Goal: Transaction & Acquisition: Purchase product/service

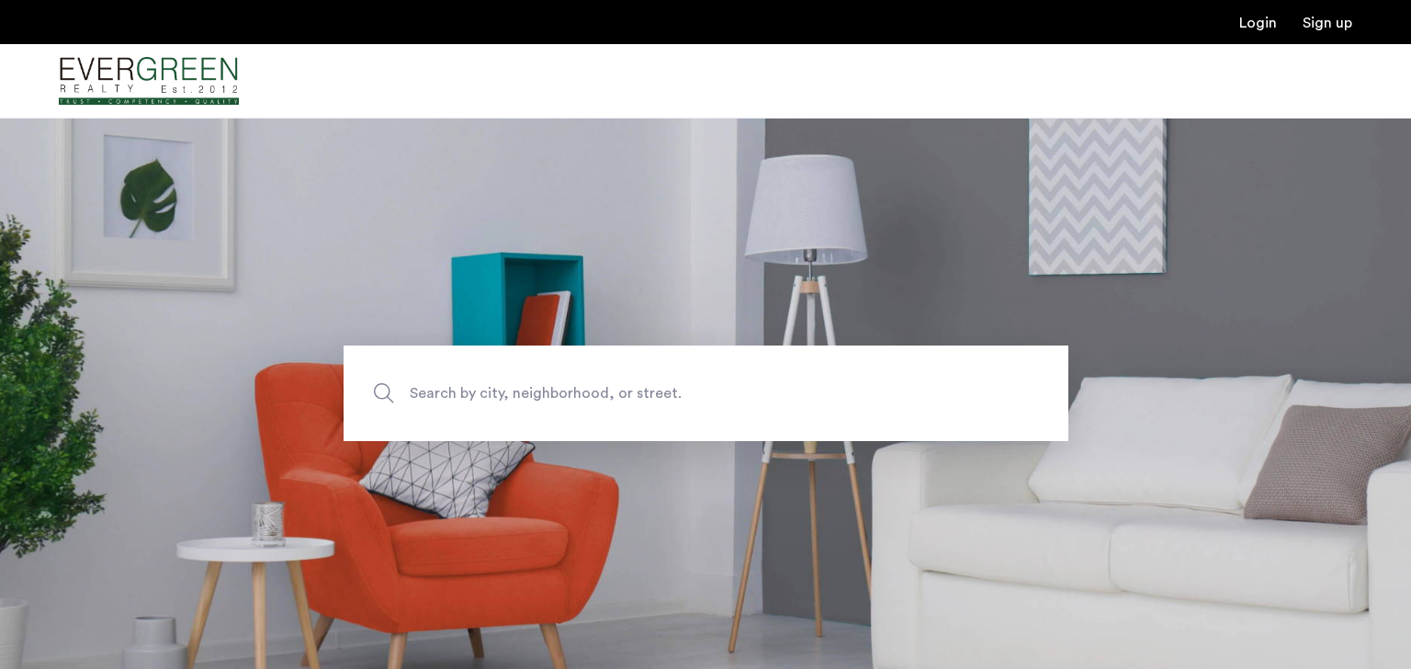
click at [536, 390] on span "Search by city, neighborhood, or street." at bounding box center [663, 393] width 507 height 25
click at [536, 390] on input "Search by city, neighborhood, or street." at bounding box center [706, 393] width 725 height 96
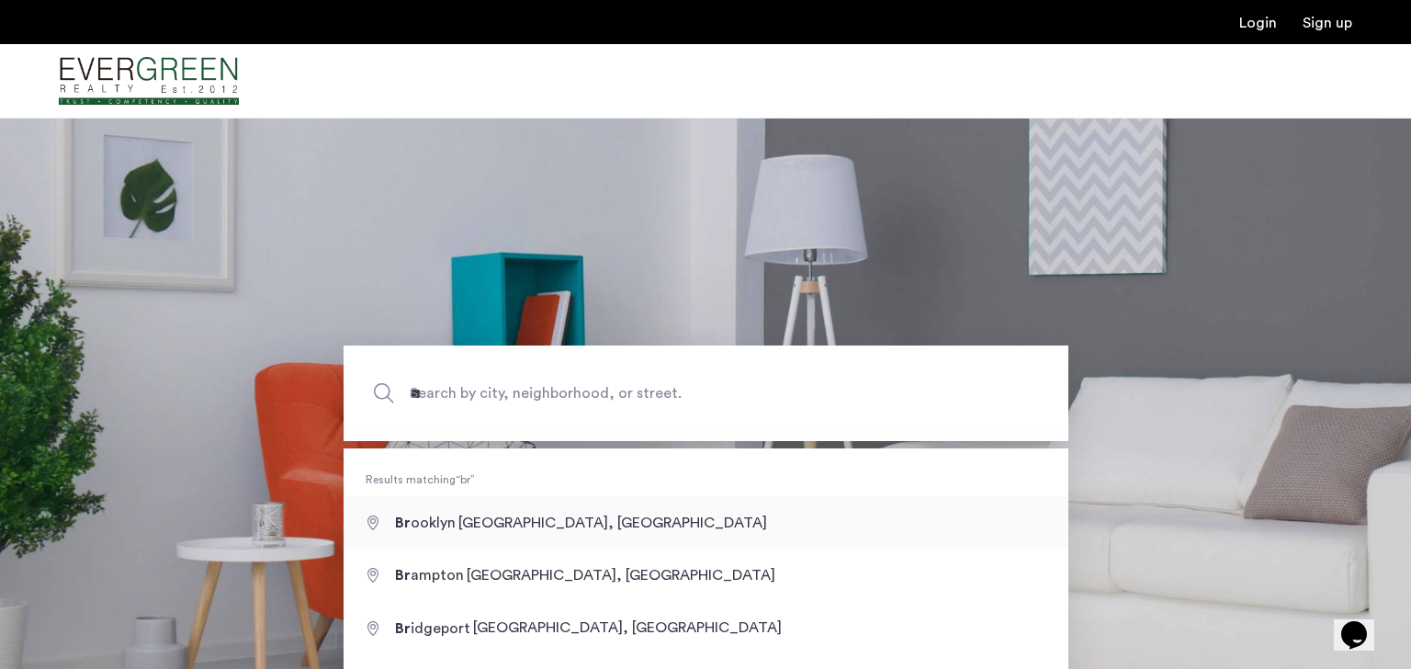
type input "**********"
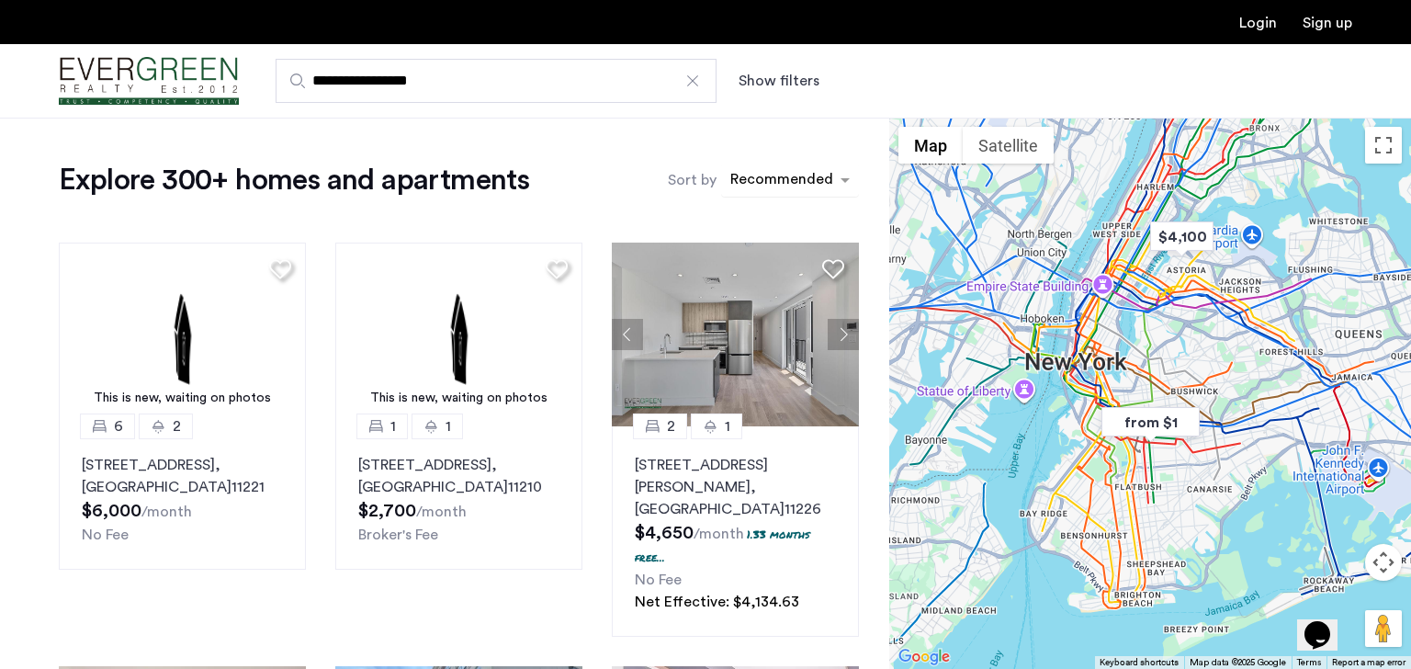
click at [781, 176] on div "sort-apartment" at bounding box center [782, 182] width 108 height 25
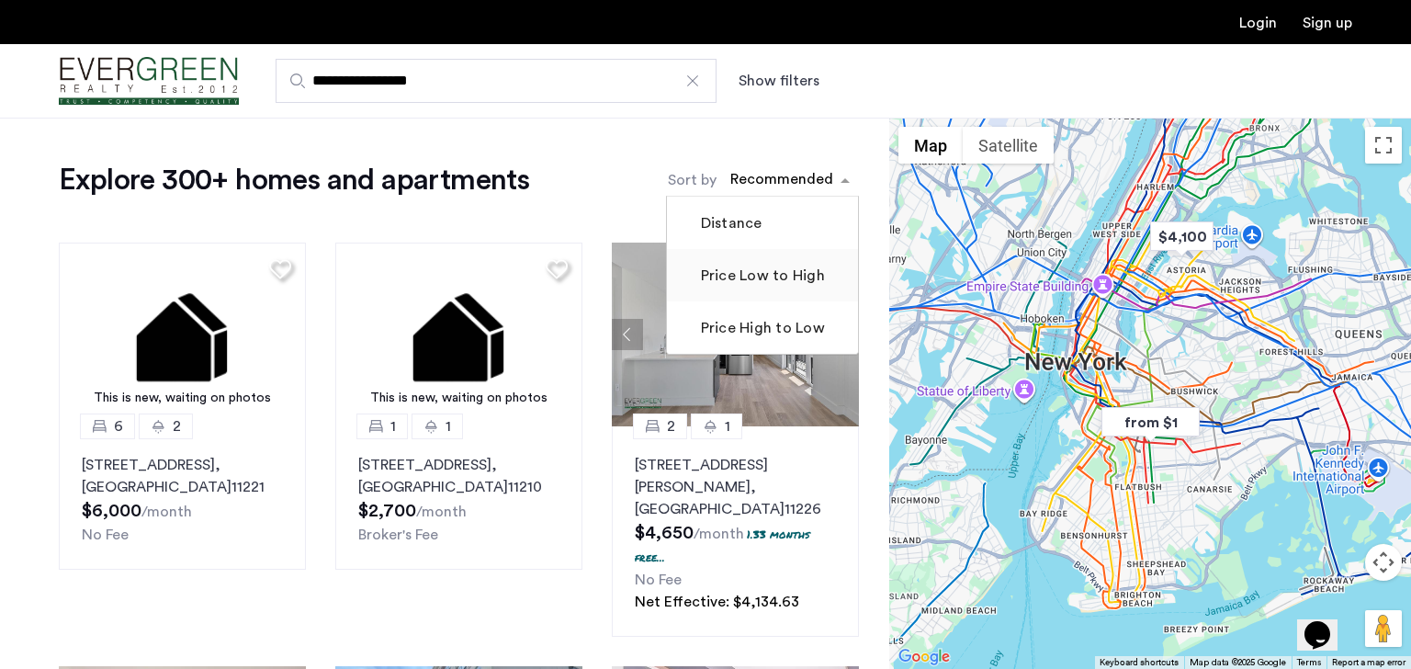
click at [764, 274] on label "Price Low to High" at bounding box center [761, 276] width 128 height 22
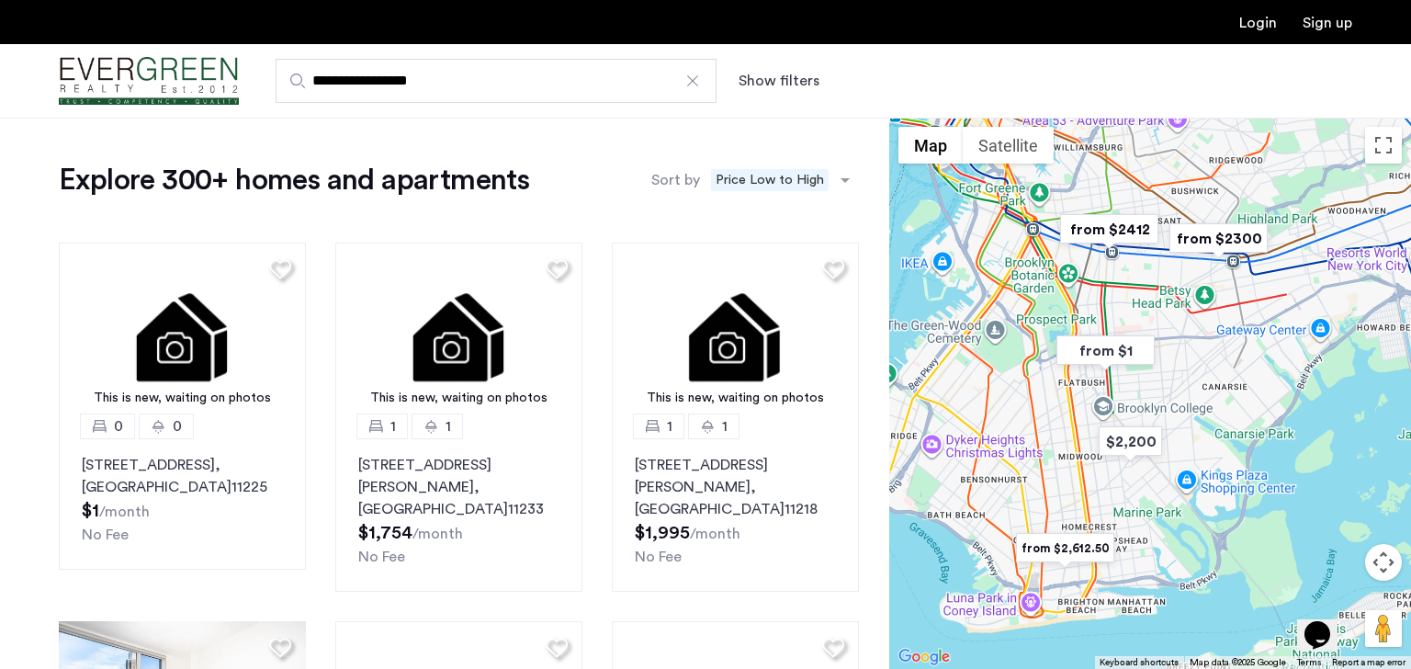
click at [779, 81] on button "Show filters" at bounding box center [779, 81] width 81 height 22
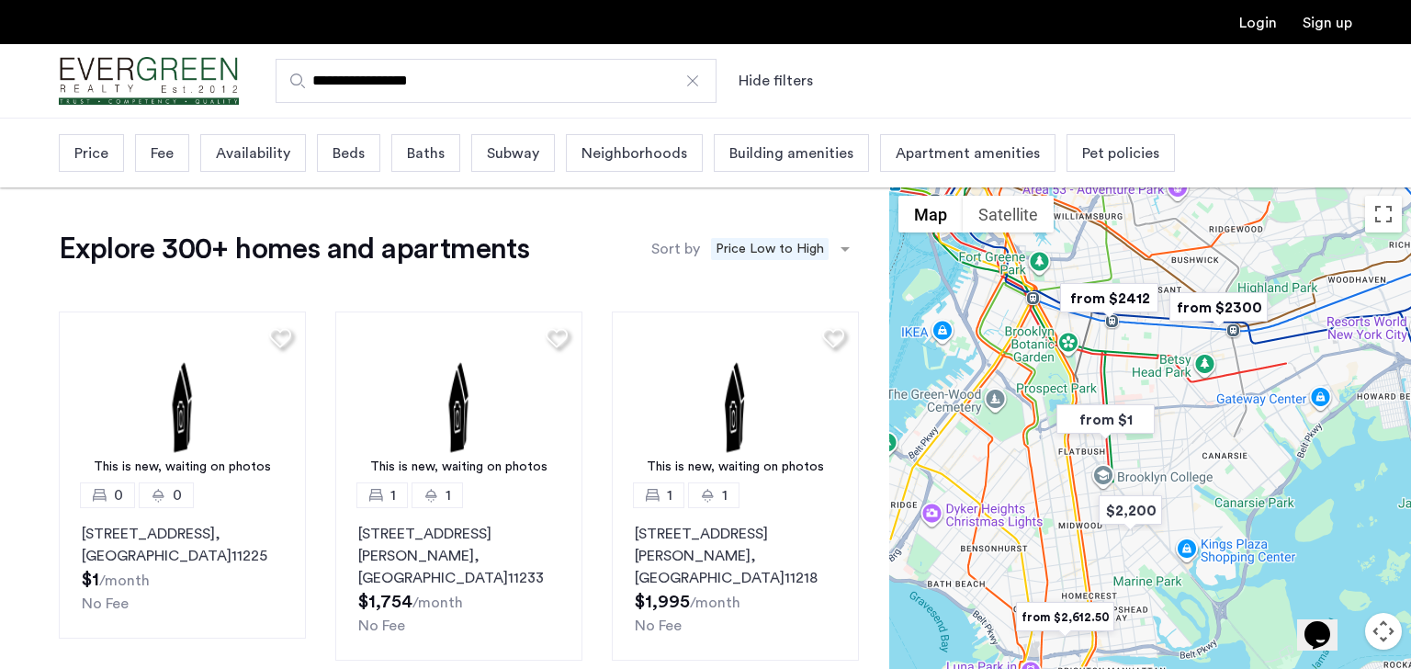
click at [333, 160] on span "Beds" at bounding box center [349, 153] width 32 height 22
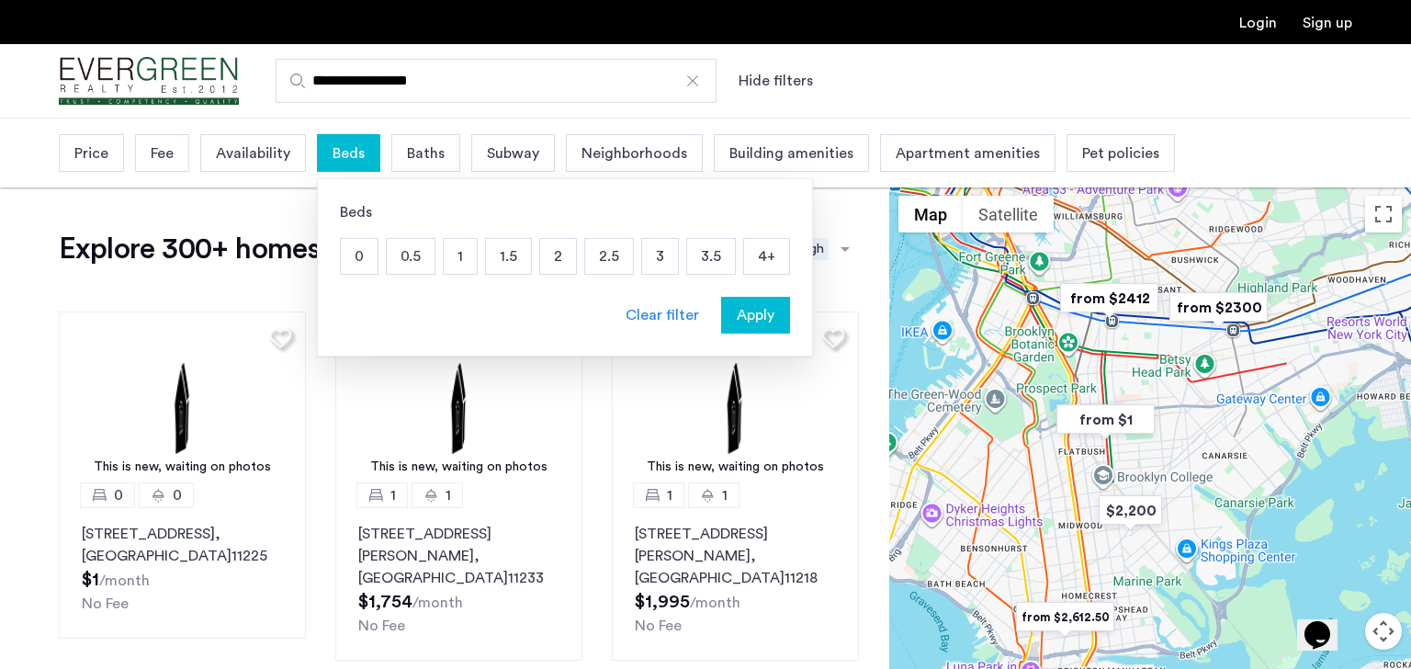
click at [650, 253] on p "3" at bounding box center [660, 256] width 36 height 35
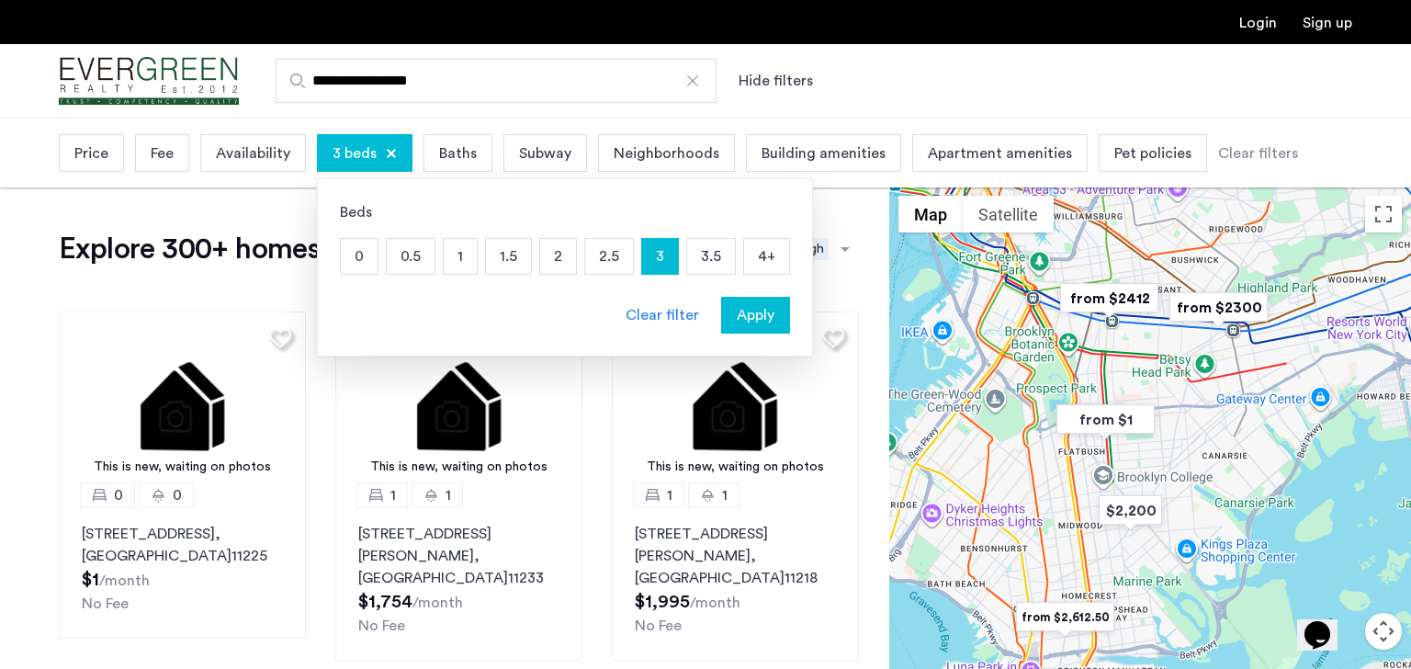
click at [945, 148] on span "Apartment amenities" at bounding box center [1000, 153] width 144 height 22
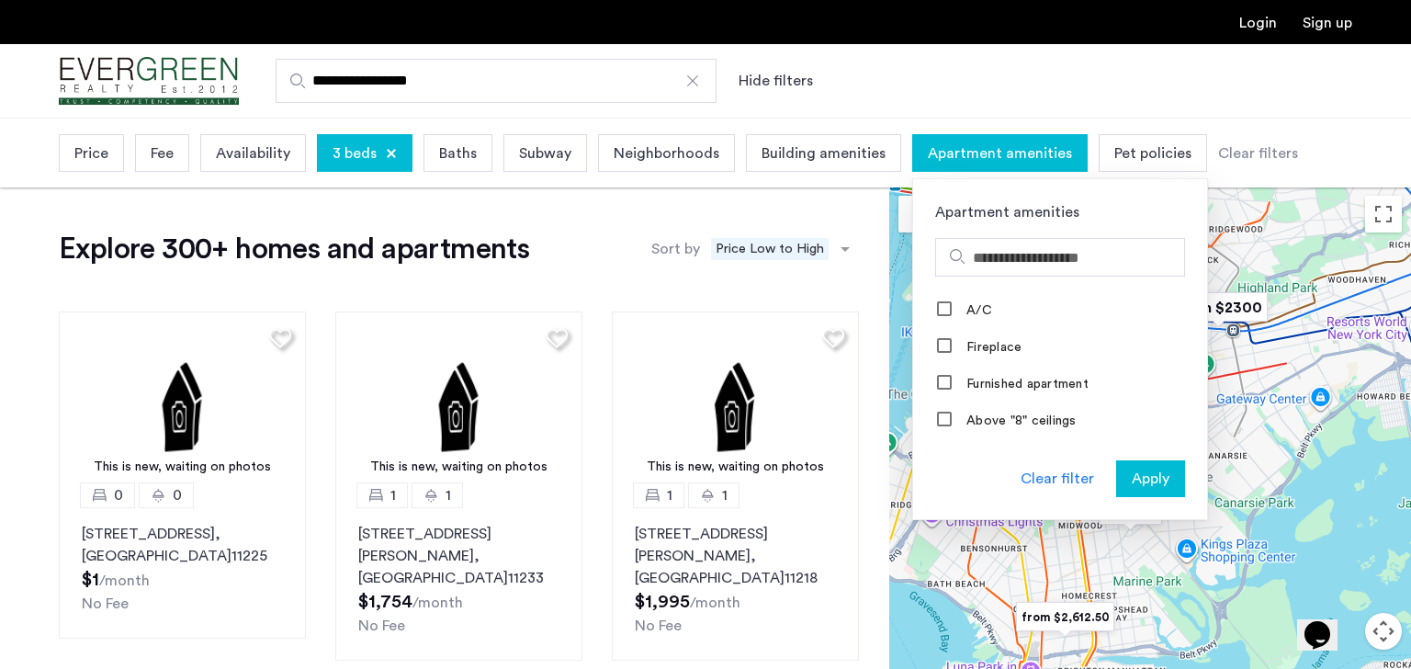
click at [939, 150] on span "Apartment amenities" at bounding box center [1000, 153] width 144 height 22
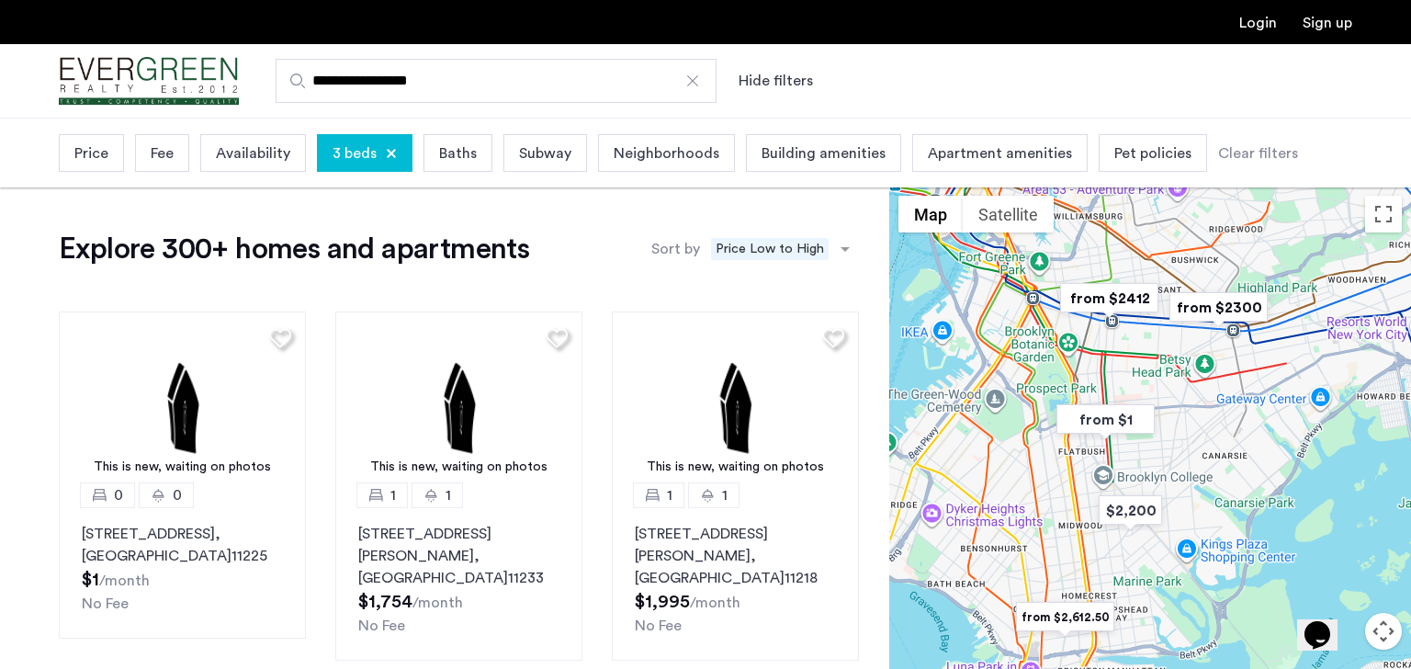
click at [88, 131] on div "Price Fee Availability 3 beds Baths Subway Neighborhoods Building amenities Apa…" at bounding box center [678, 153] width 1239 height 47
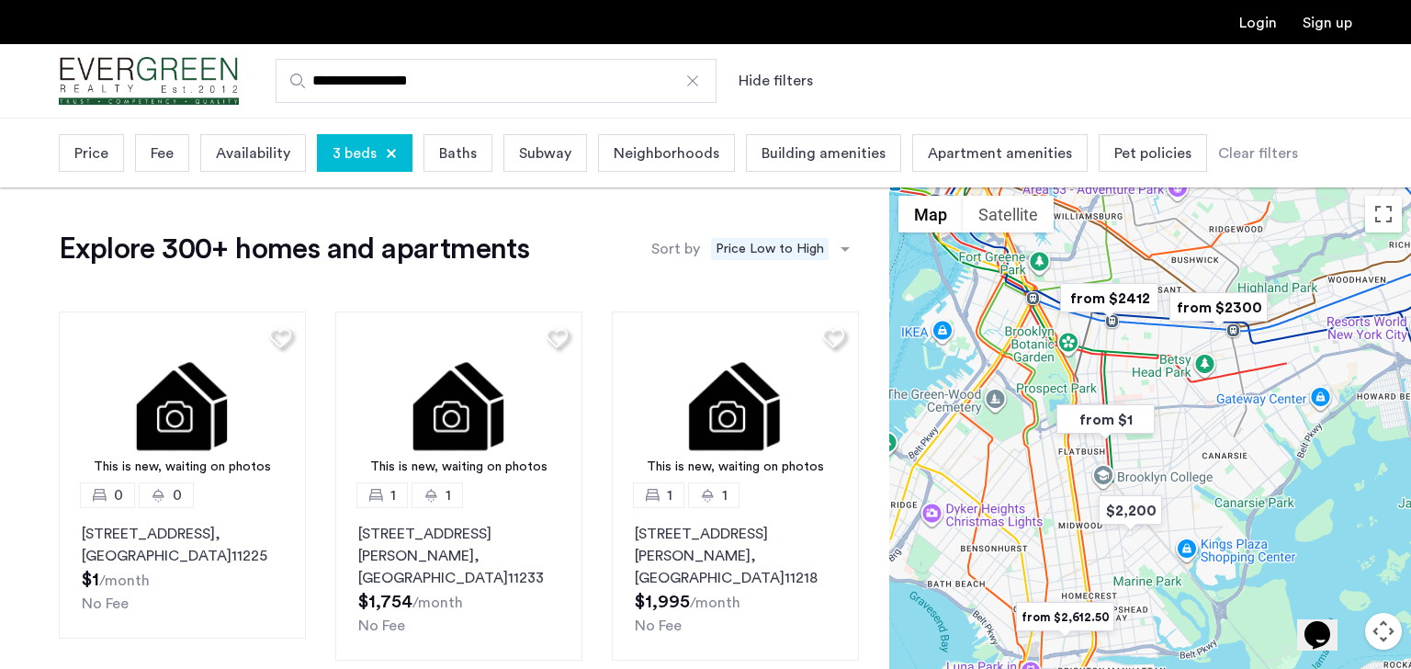
click at [88, 143] on span "Price" at bounding box center [91, 153] width 34 height 22
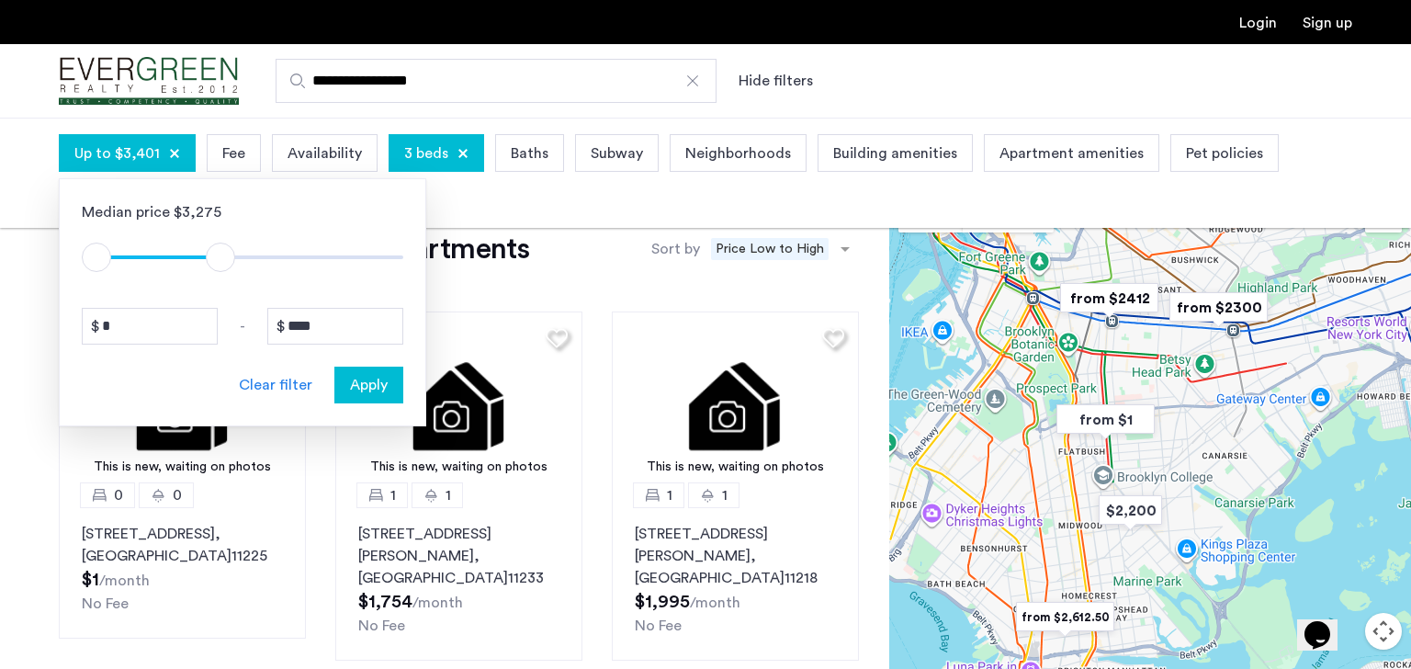
type input "****"
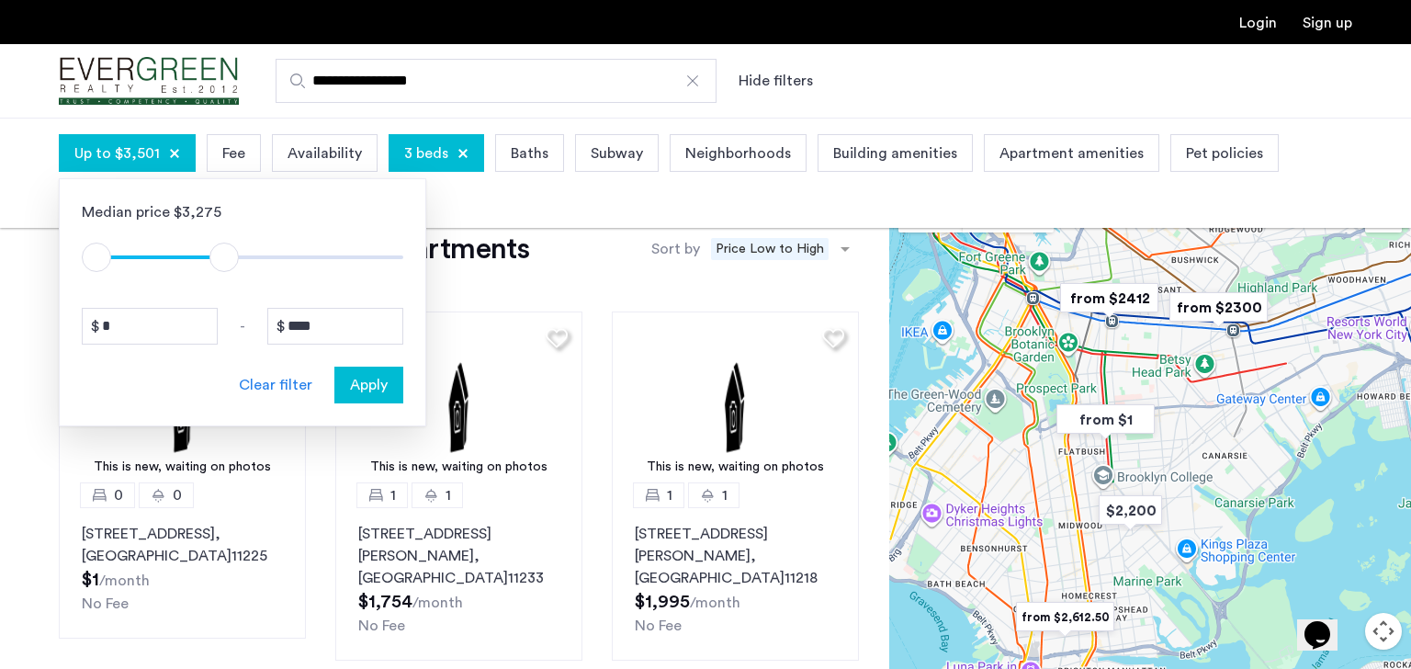
drag, startPoint x: 381, startPoint y: 262, endPoint x: 224, endPoint y: 258, distance: 157.2
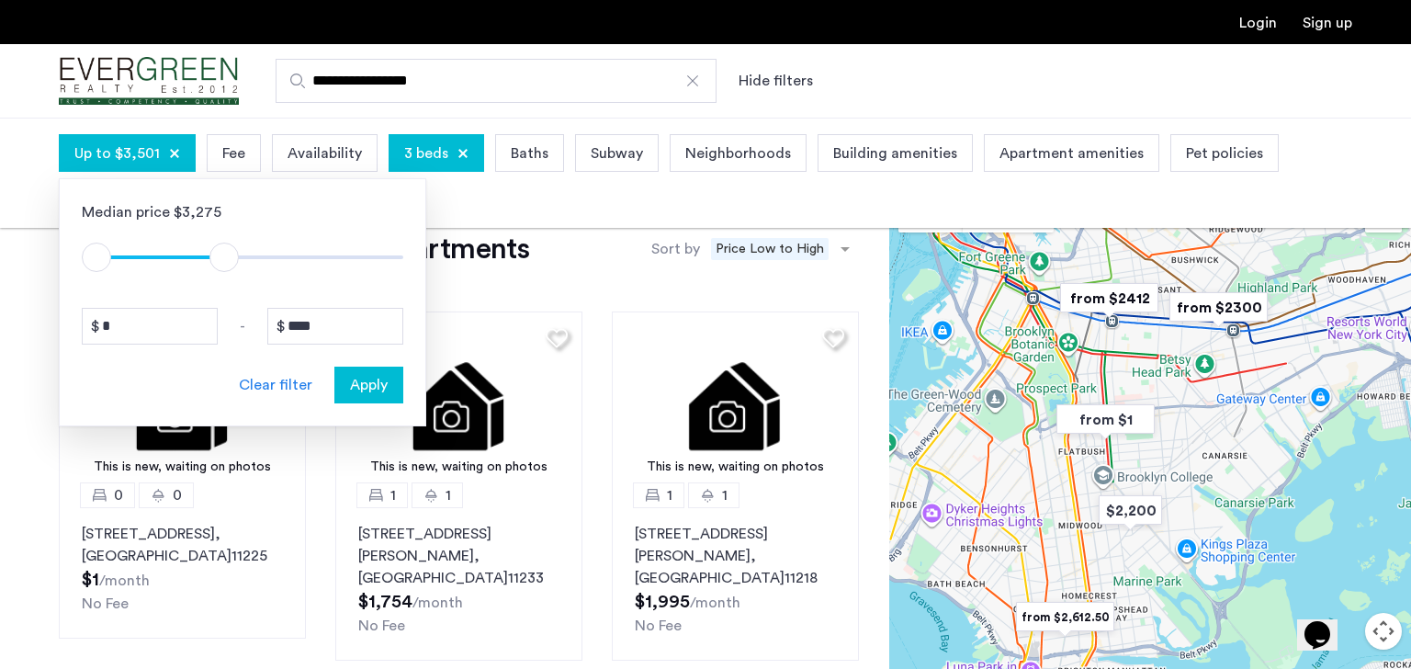
click at [224, 258] on span "ngx-slider-max" at bounding box center [223, 257] width 29 height 29
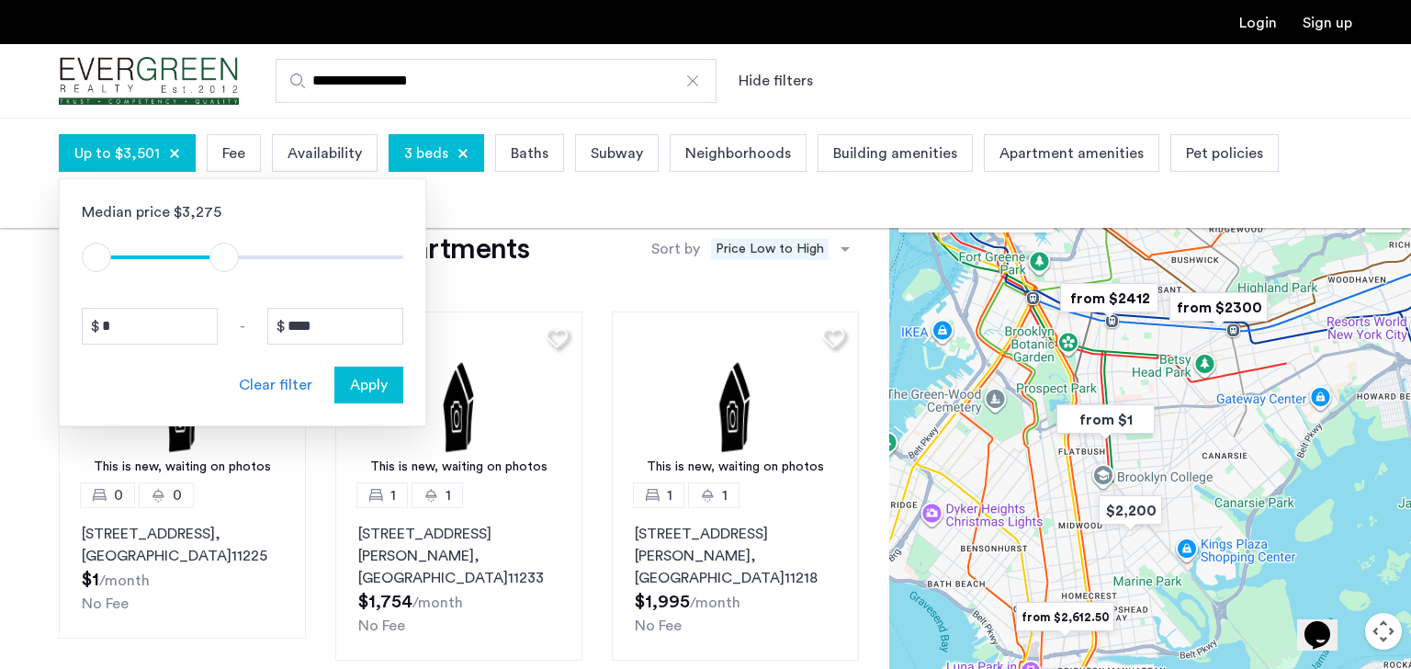
click at [357, 379] on span "Apply" at bounding box center [369, 385] width 38 height 22
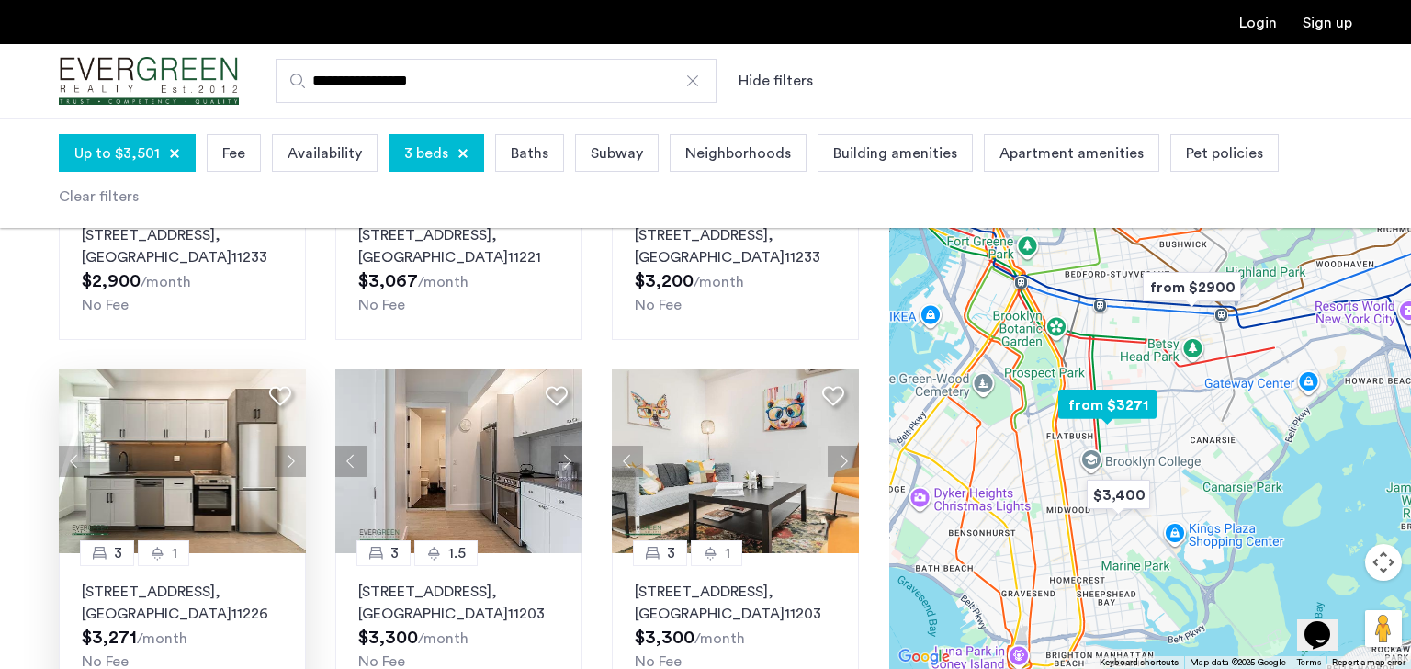
scroll to position [304, 0]
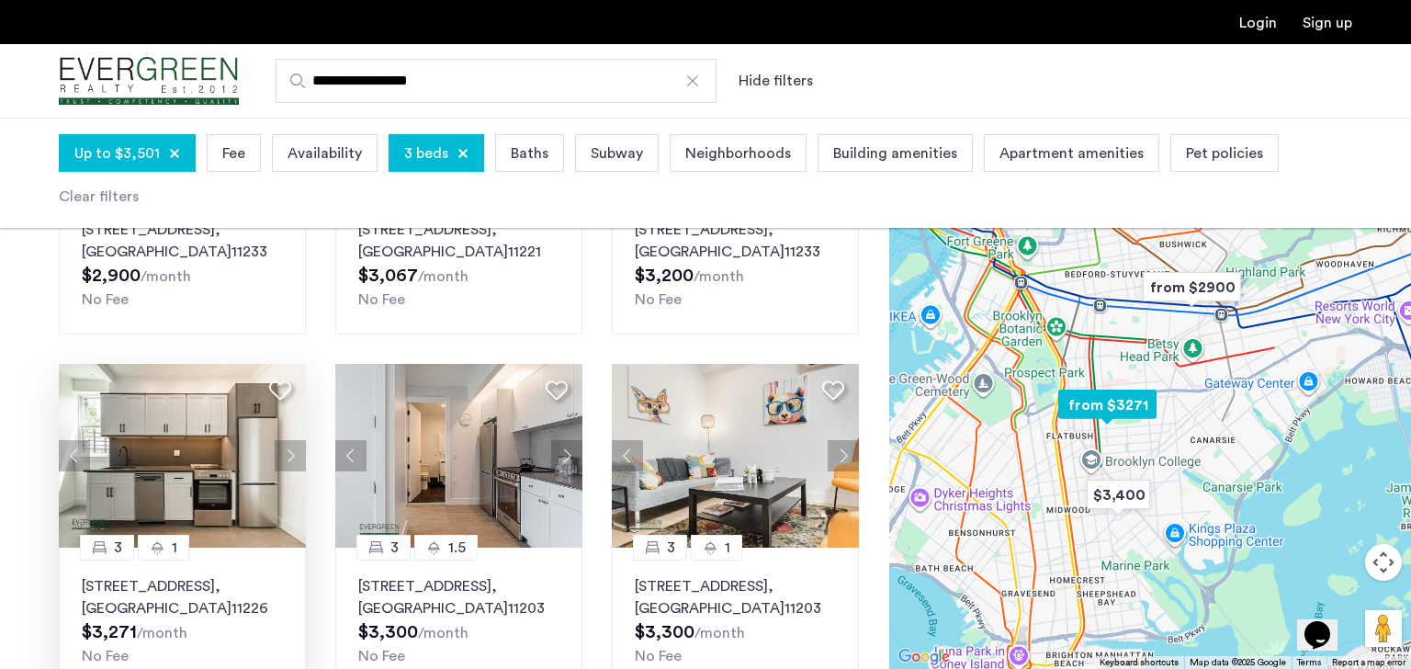
click at [291, 462] on button "Next apartment" at bounding box center [290, 455] width 31 height 31
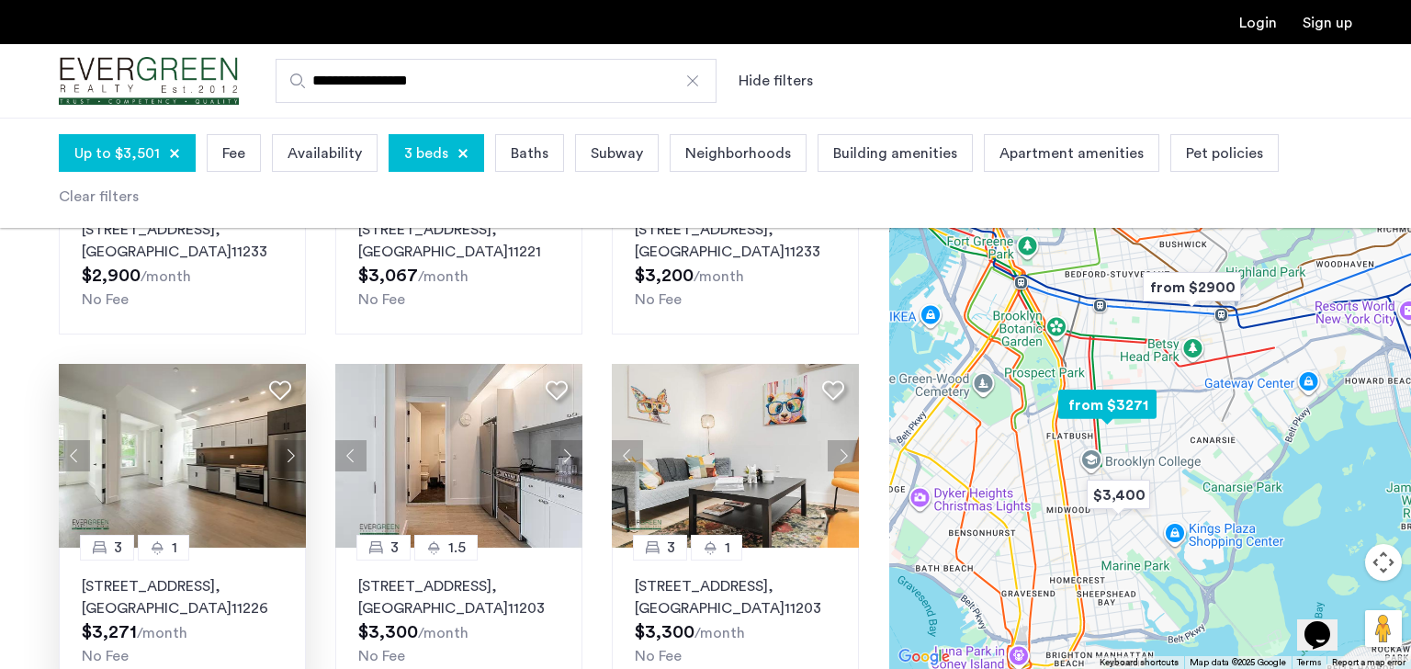
click at [290, 463] on button "Next apartment" at bounding box center [290, 455] width 31 height 31
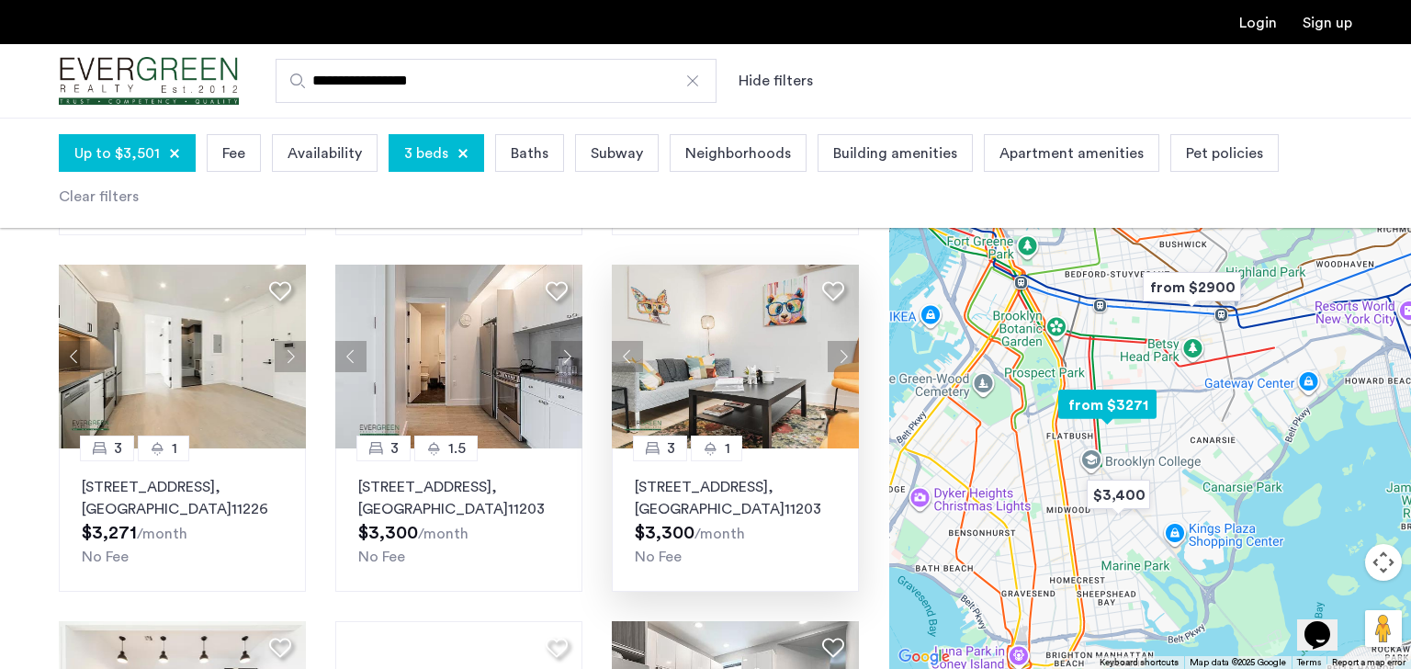
scroll to position [409, 0]
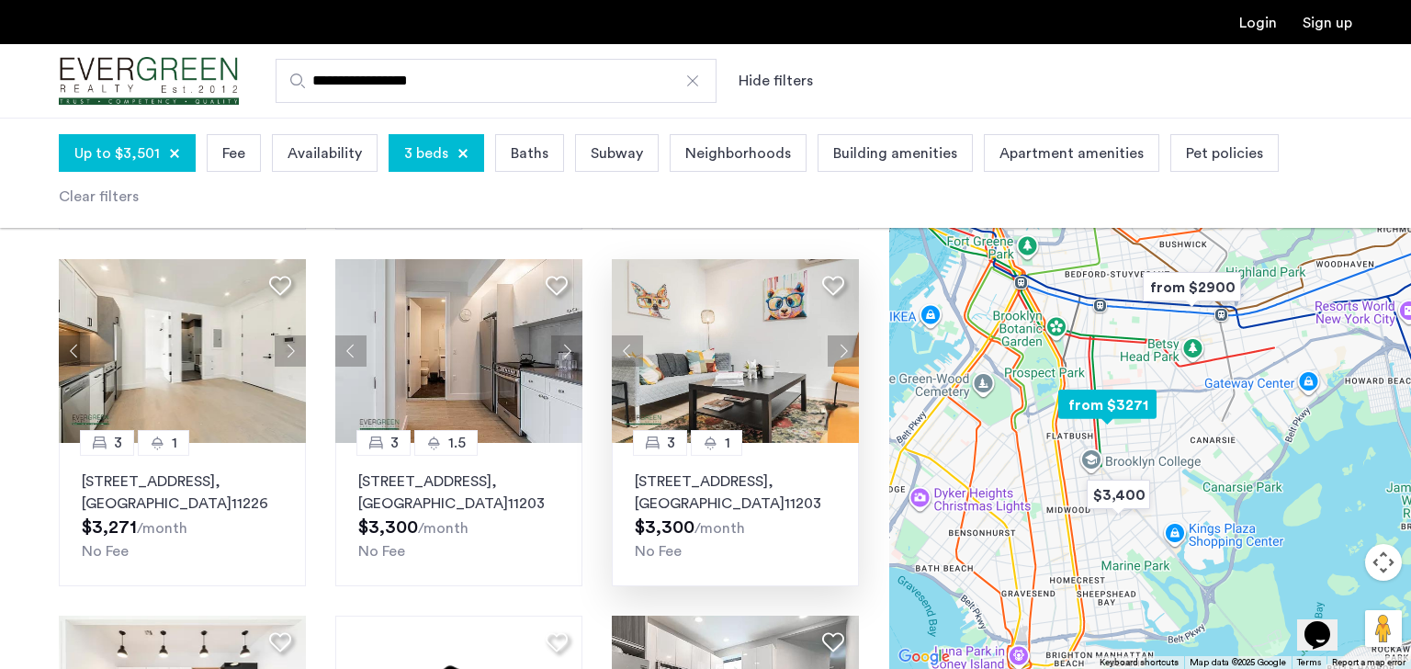
click at [847, 356] on button "Next apartment" at bounding box center [843, 350] width 31 height 31
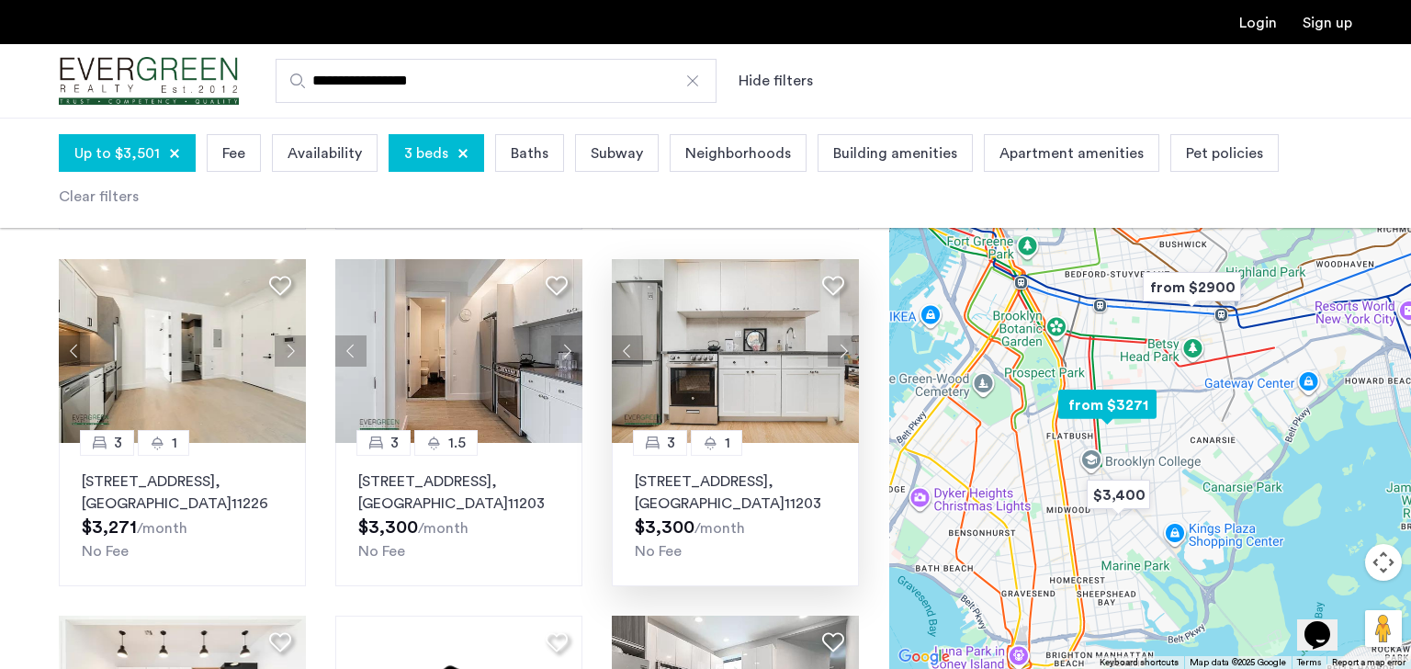
click at [843, 356] on button "Next apartment" at bounding box center [843, 350] width 31 height 31
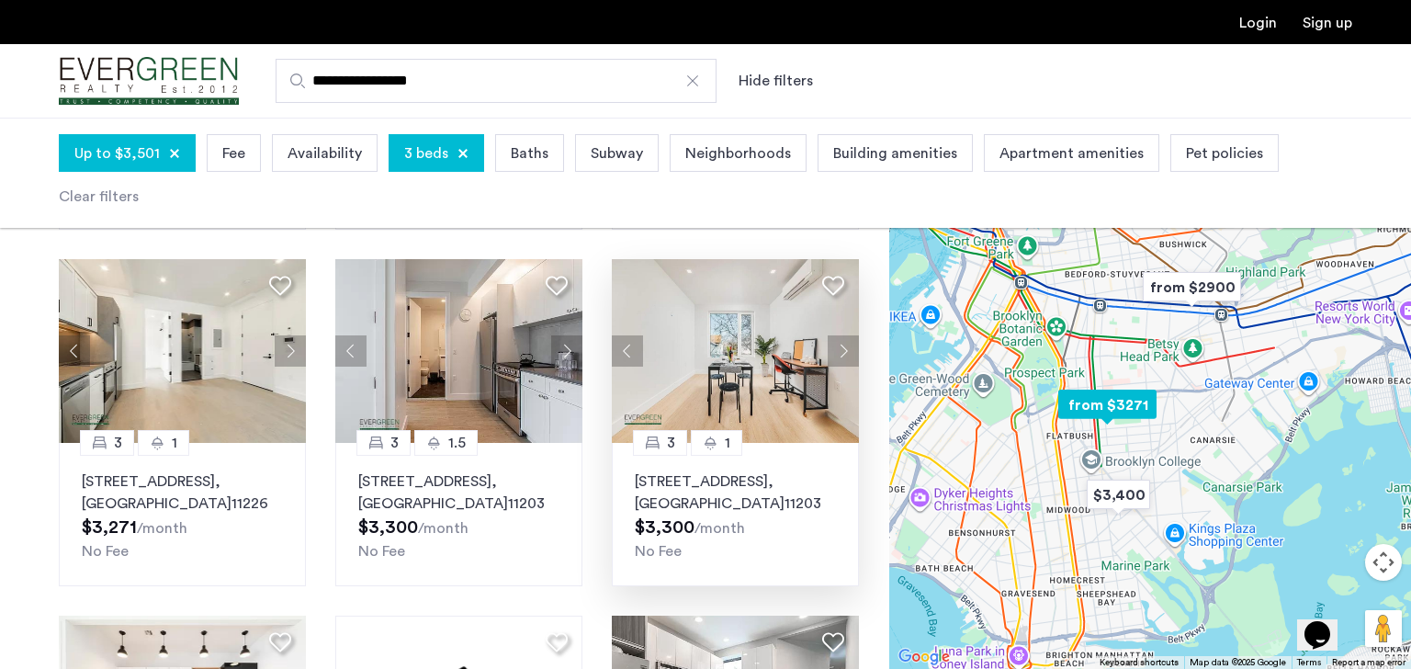
click at [844, 356] on button "Next apartment" at bounding box center [843, 350] width 31 height 31
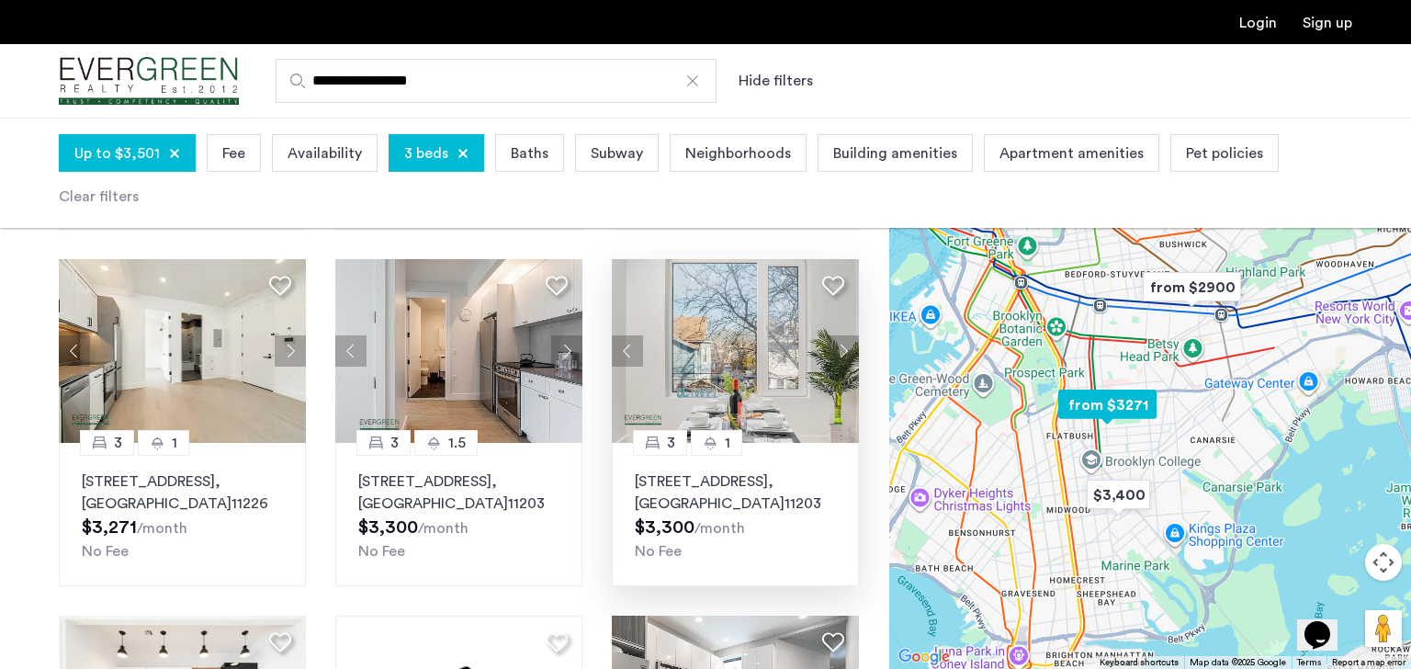
click at [846, 355] on button "Next apartment" at bounding box center [843, 350] width 31 height 31
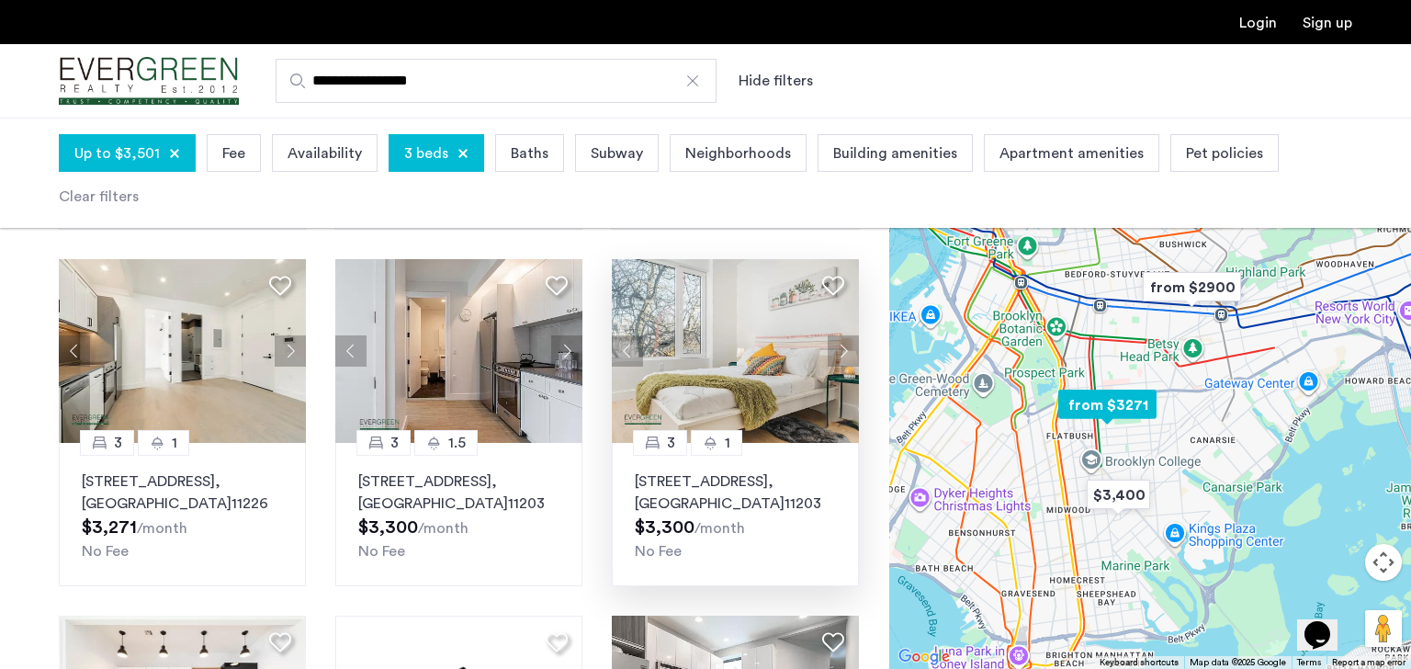
click at [846, 355] on button "Next apartment" at bounding box center [843, 350] width 31 height 31
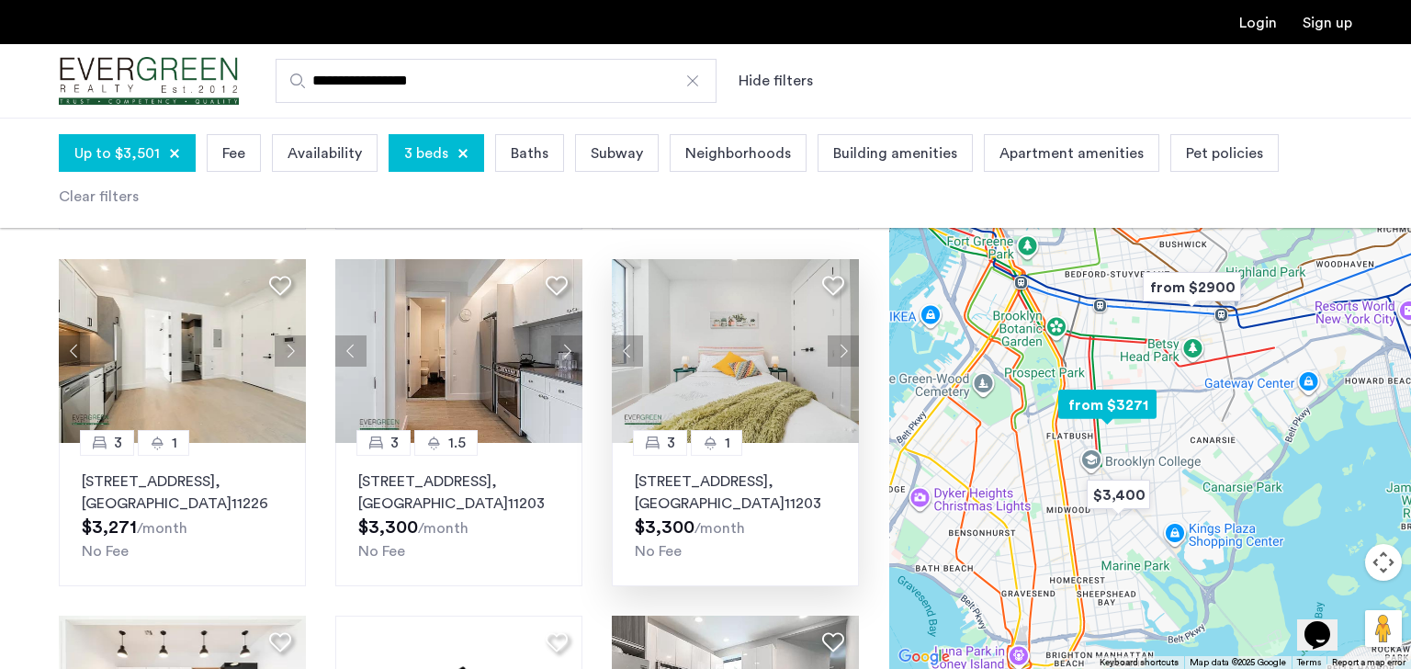
click at [847, 355] on button "Next apartment" at bounding box center [843, 350] width 31 height 31
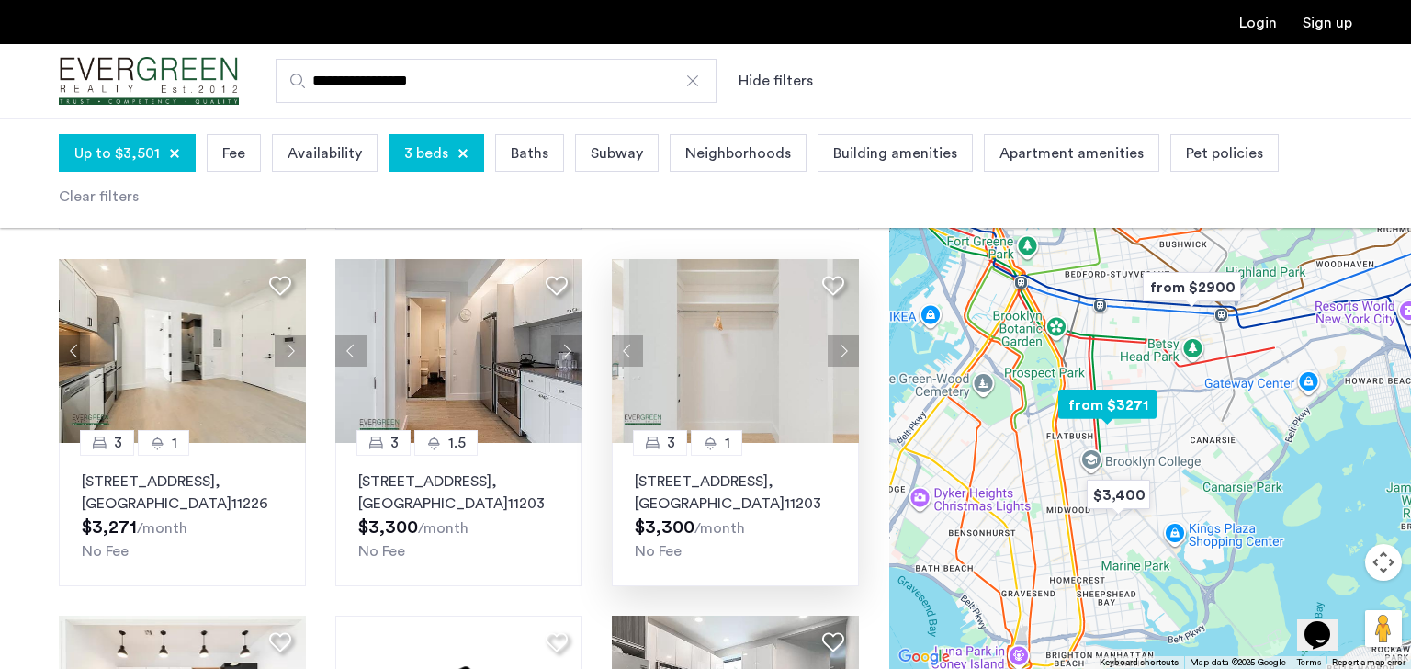
click at [846, 354] on button "Next apartment" at bounding box center [843, 350] width 31 height 31
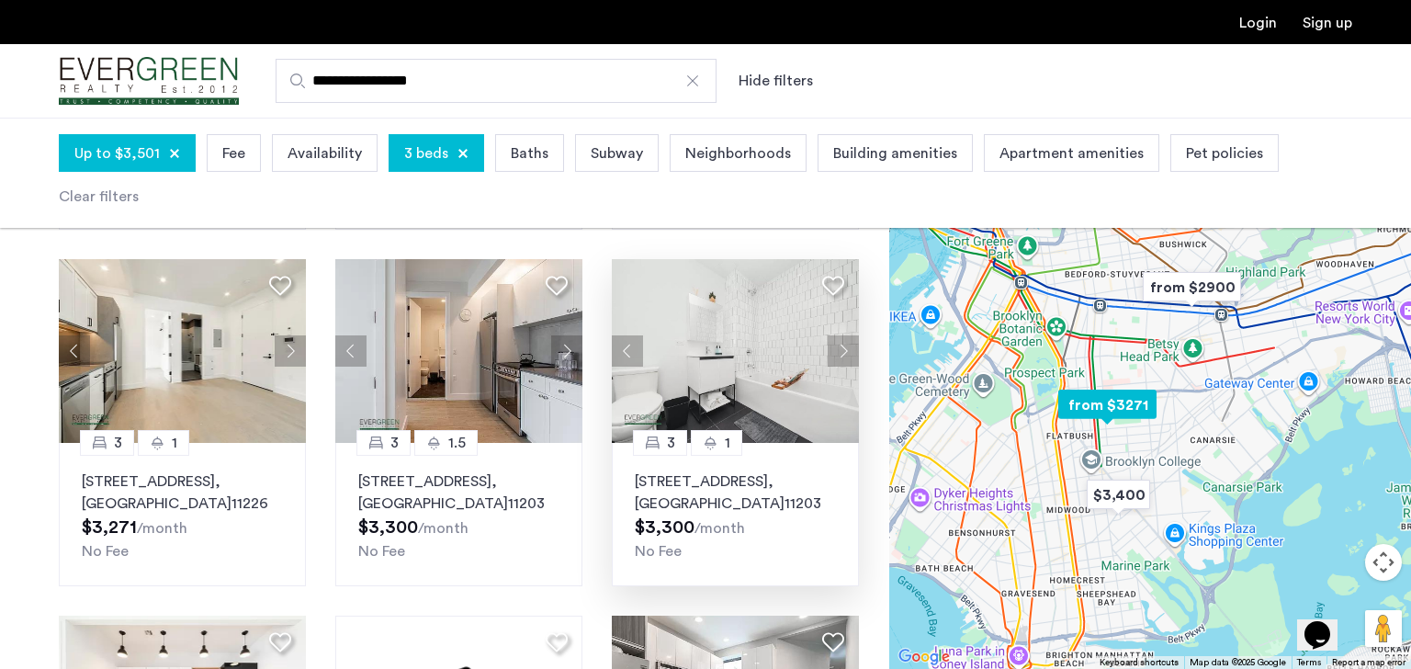
click at [846, 354] on button "Next apartment" at bounding box center [843, 350] width 31 height 31
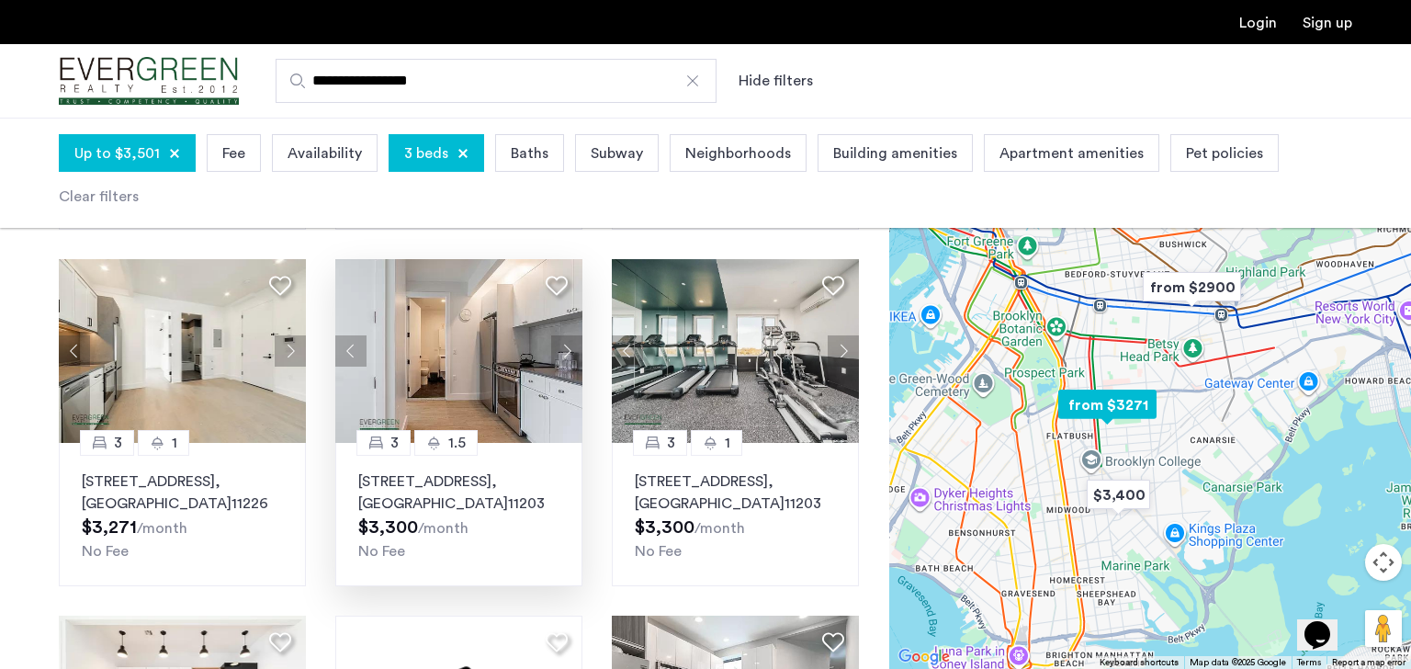
click at [563, 353] on button "Next apartment" at bounding box center [566, 350] width 31 height 31
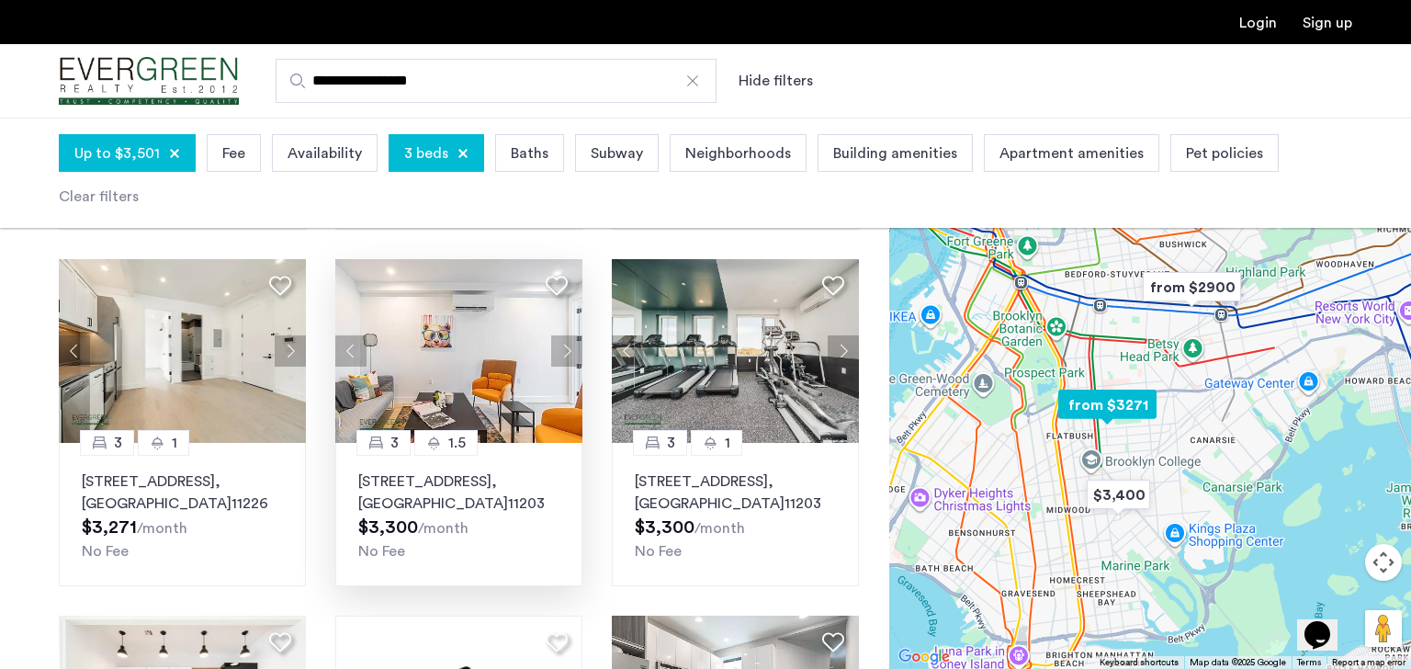
click at [564, 353] on button "Next apartment" at bounding box center [566, 350] width 31 height 31
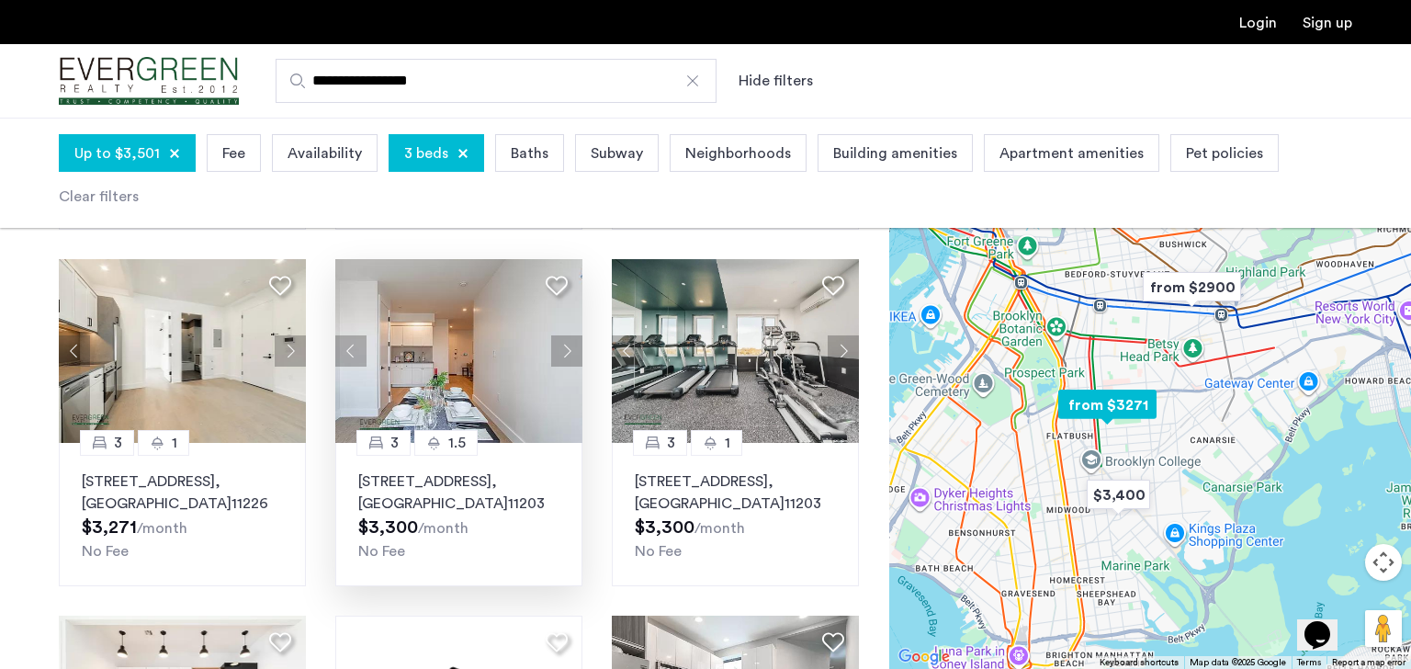
click at [564, 353] on button "Next apartment" at bounding box center [566, 350] width 31 height 31
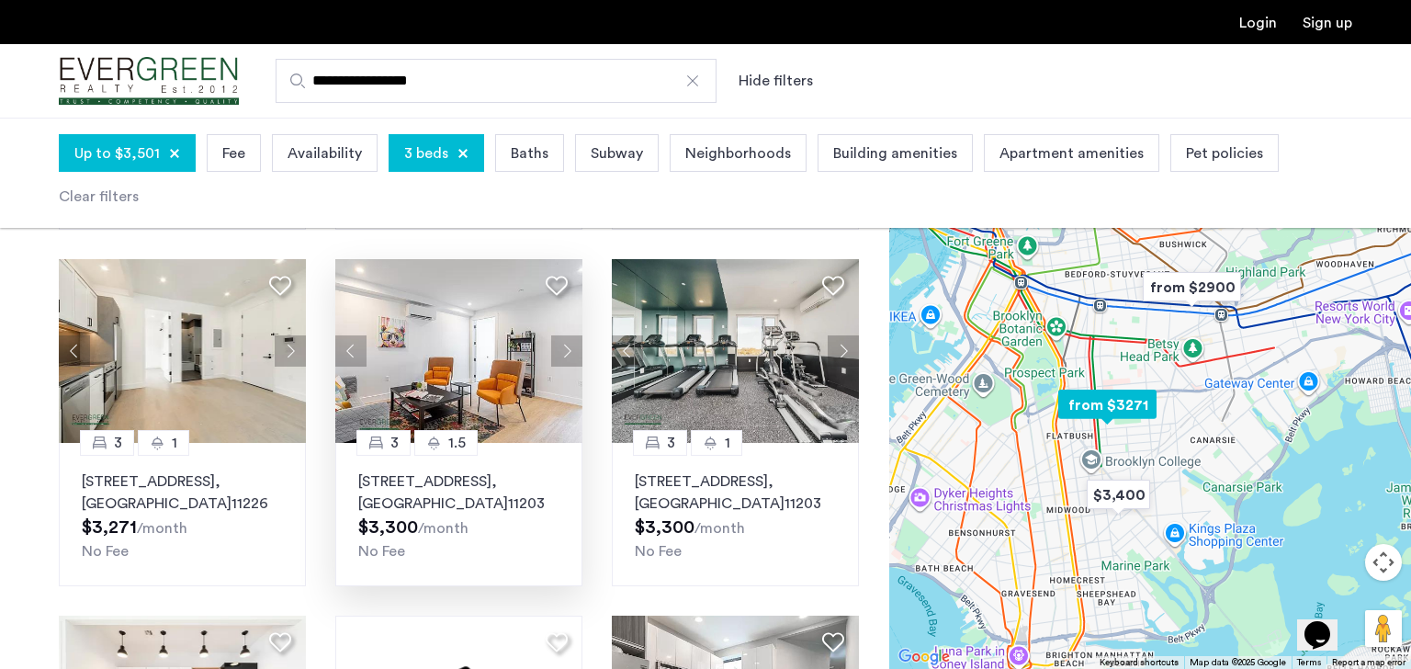
click at [565, 353] on button "Next apartment" at bounding box center [566, 350] width 31 height 31
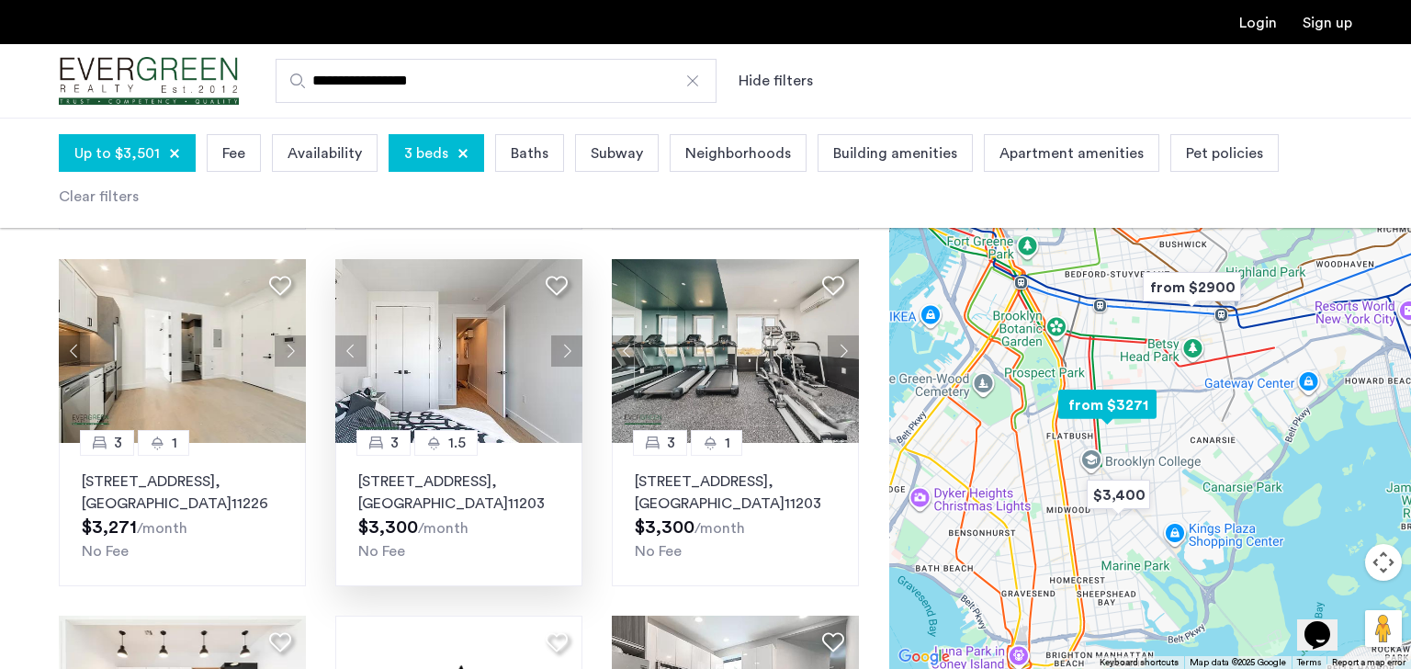
click at [565, 353] on button "Next apartment" at bounding box center [566, 350] width 31 height 31
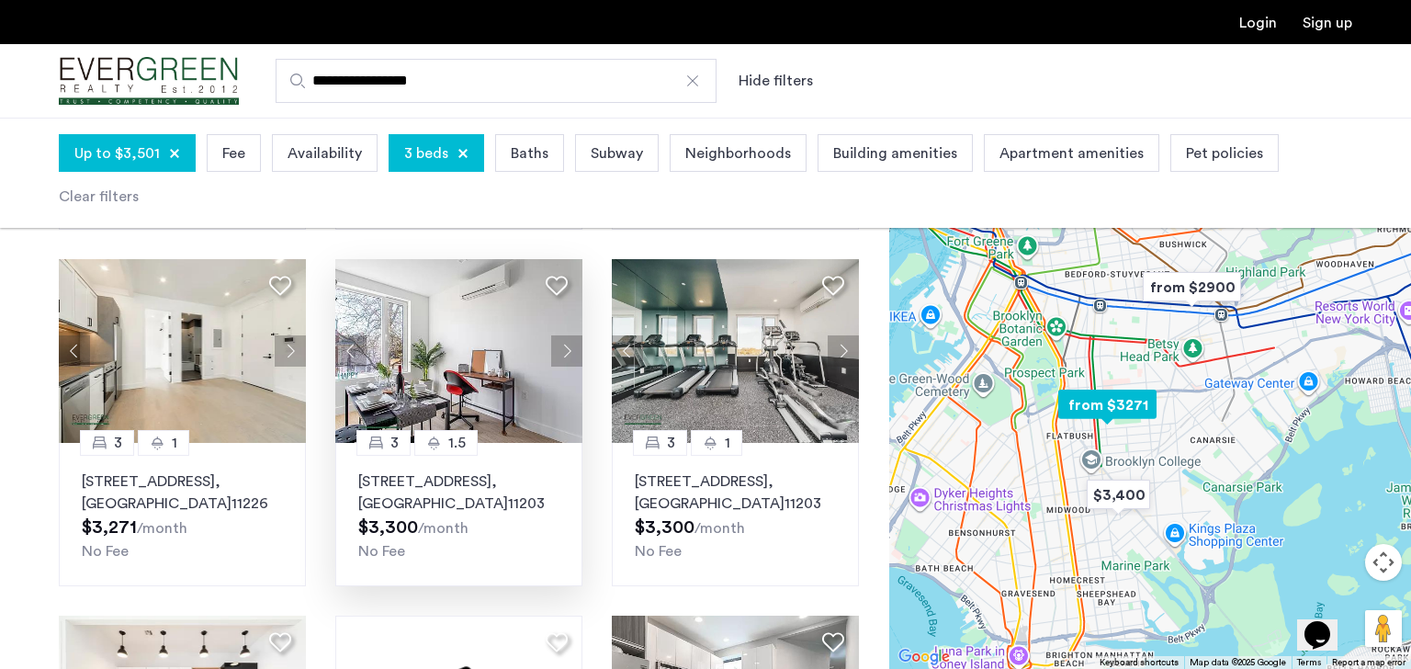
click at [560, 351] on button "Next apartment" at bounding box center [566, 350] width 31 height 31
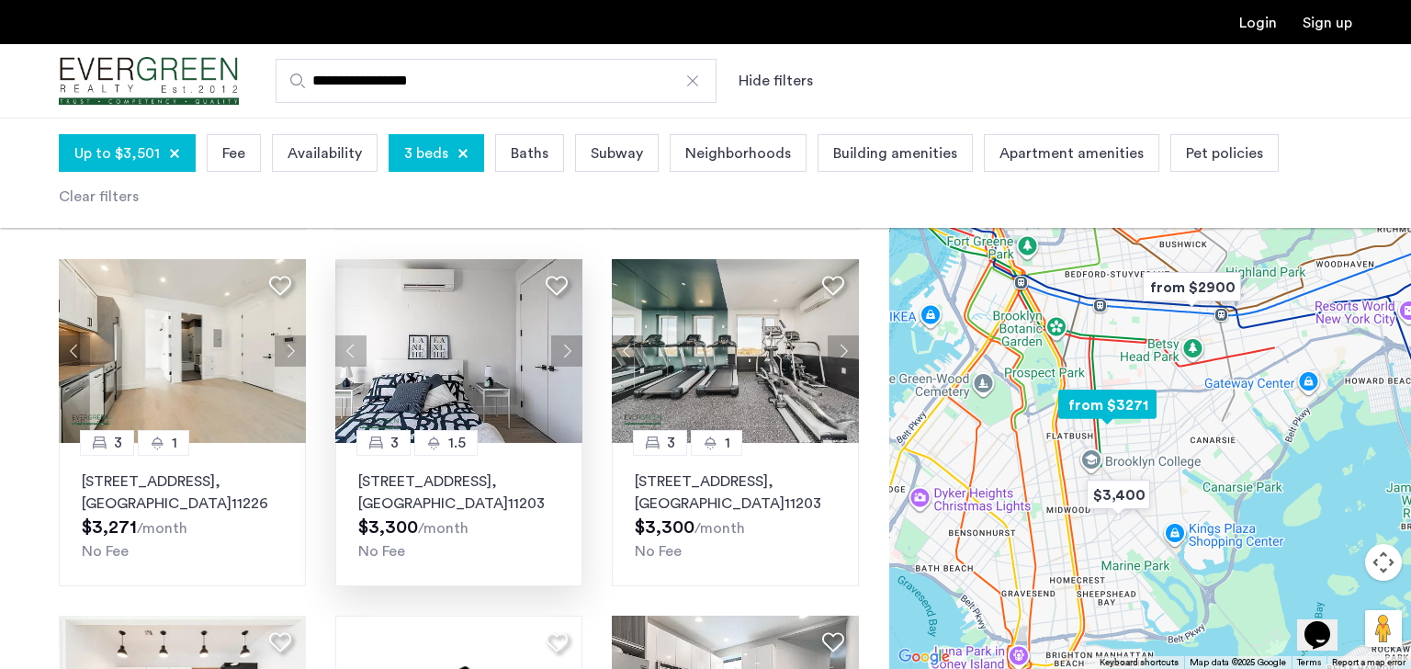
click at [558, 354] on button "Next apartment" at bounding box center [566, 350] width 31 height 31
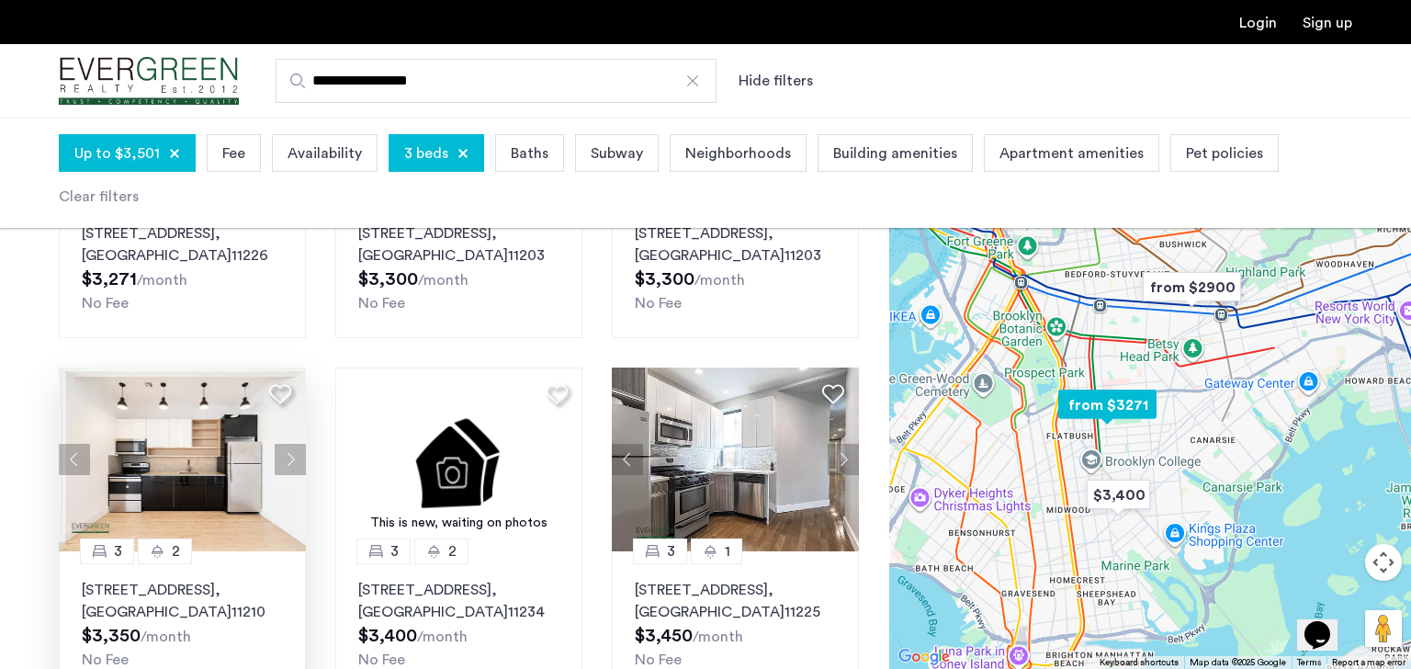
scroll to position [730, 0]
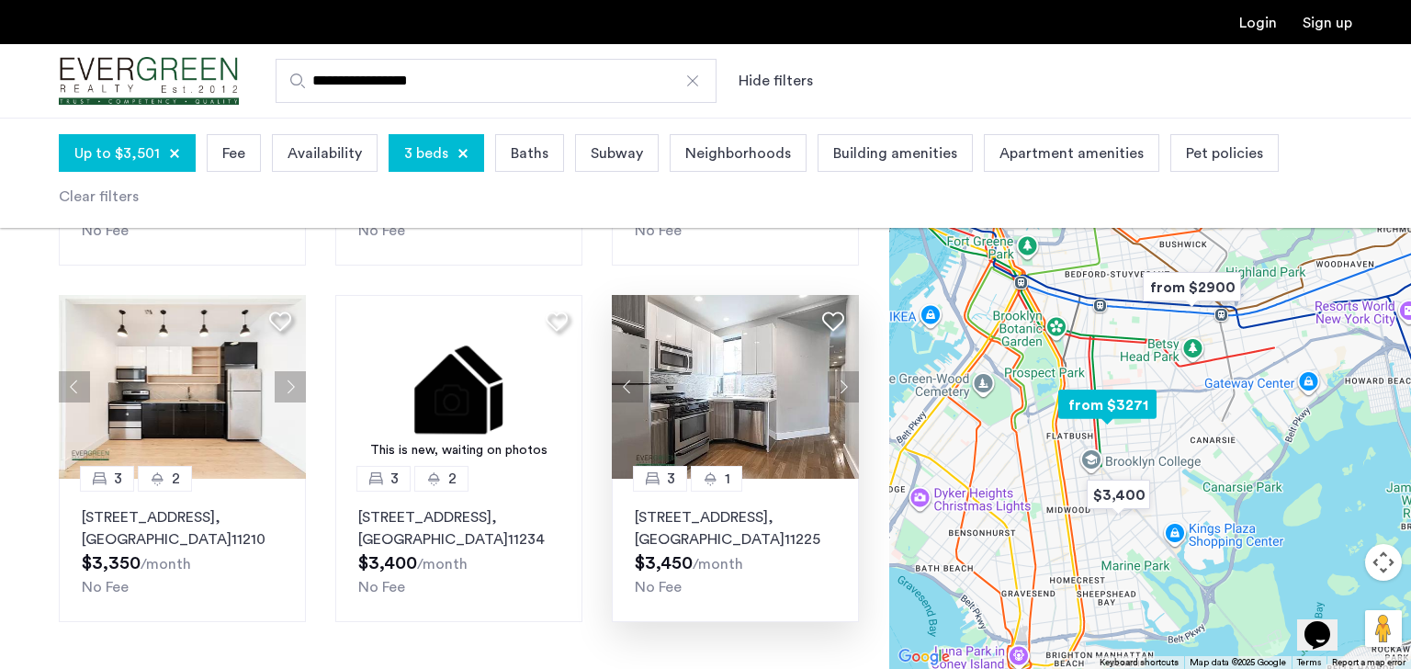
click at [838, 397] on button "Next apartment" at bounding box center [843, 386] width 31 height 31
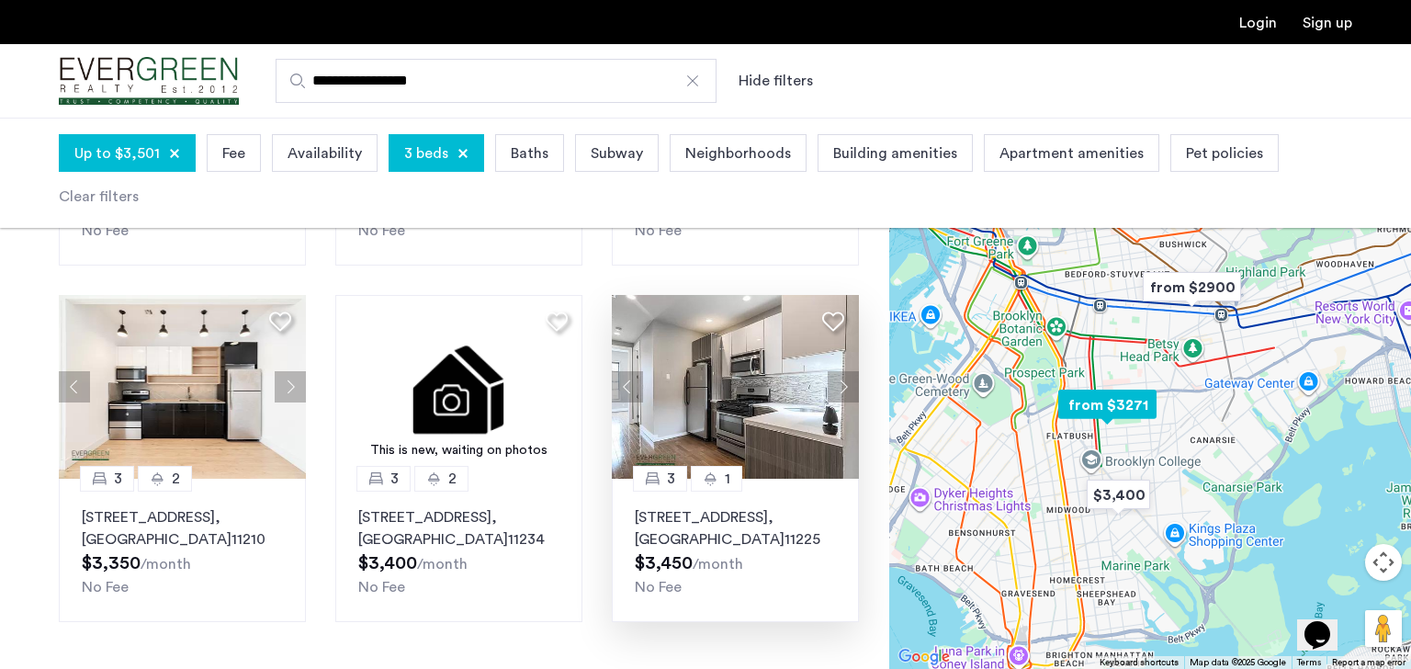
click at [839, 383] on button "Next apartment" at bounding box center [843, 386] width 31 height 31
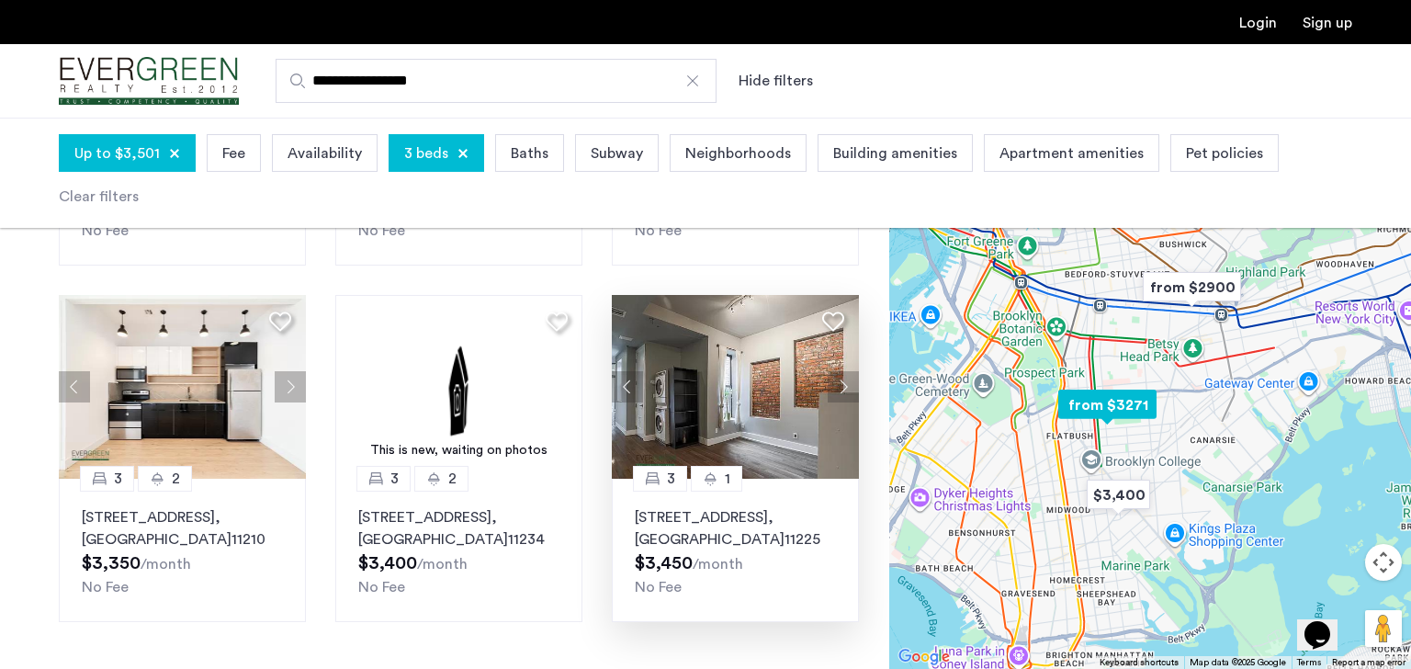
click at [839, 382] on button "Next apartment" at bounding box center [843, 386] width 31 height 31
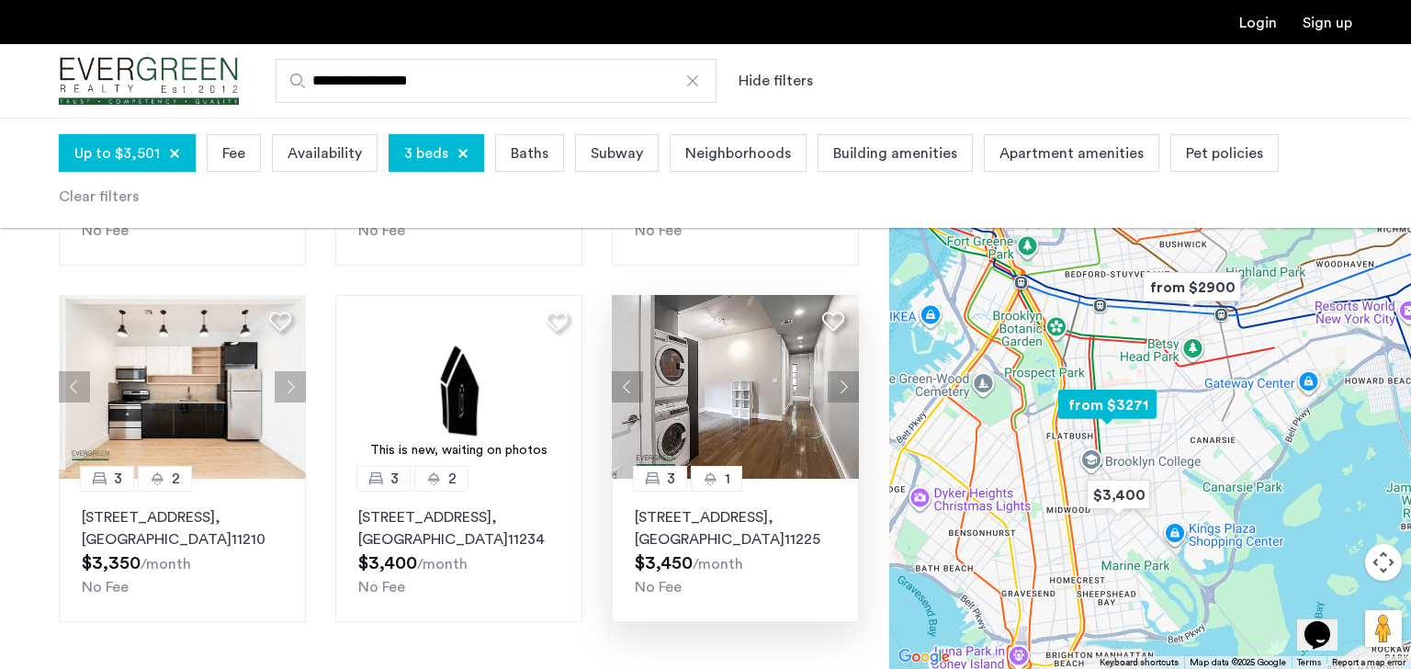
click at [840, 384] on button "Next apartment" at bounding box center [843, 386] width 31 height 31
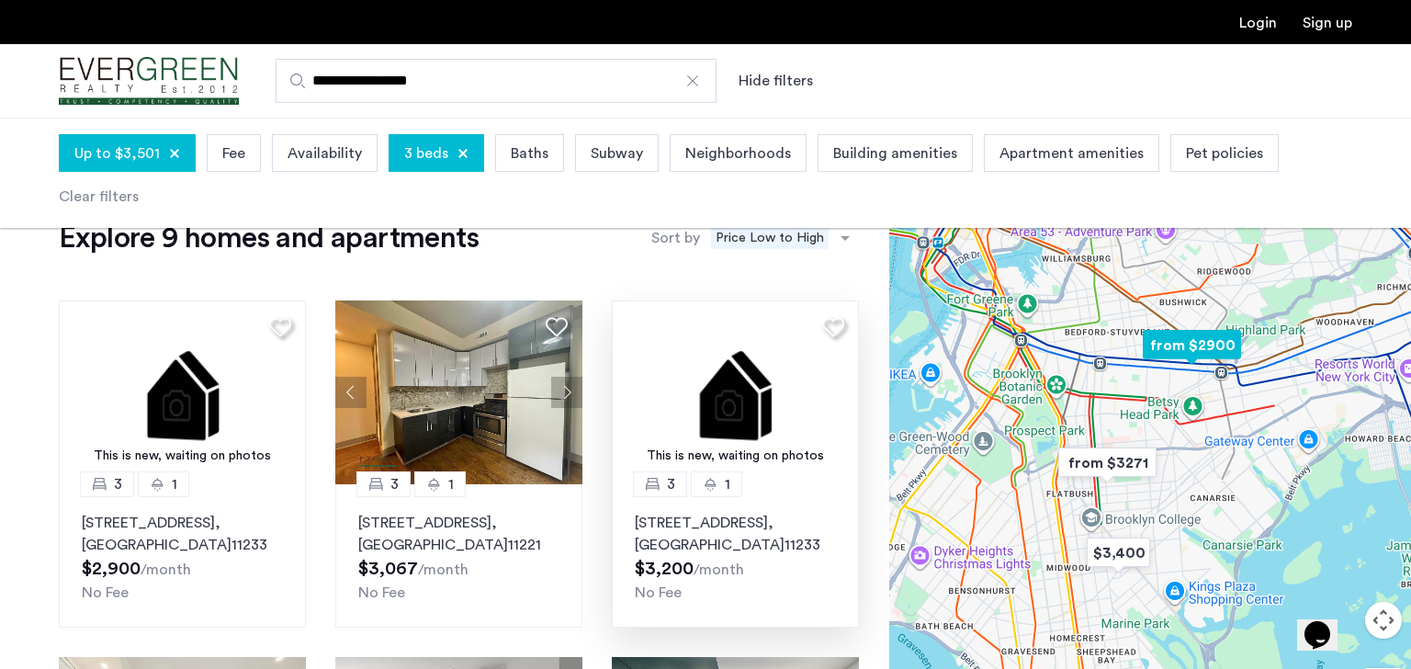
scroll to position [0, 0]
